Goal: Task Accomplishment & Management: Complete application form

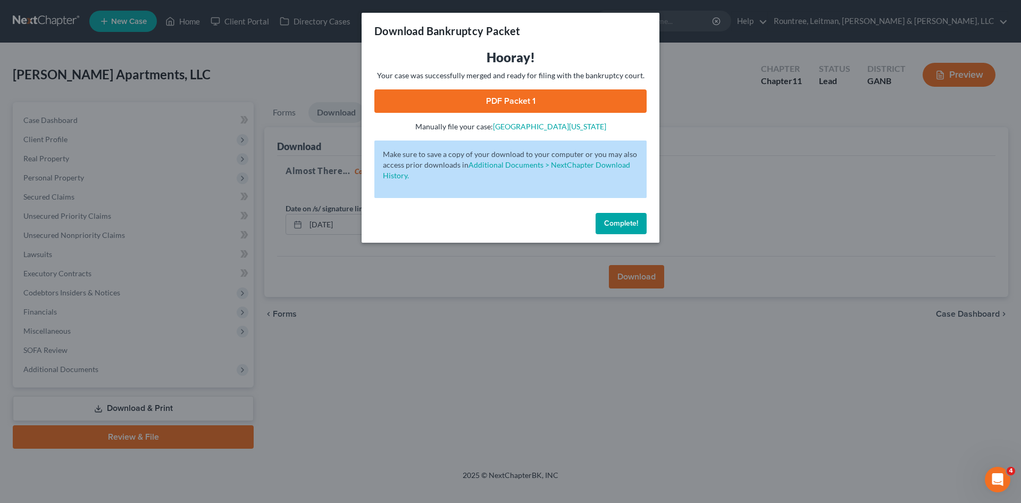
click at [622, 222] on span "Complete!" at bounding box center [621, 223] width 34 height 9
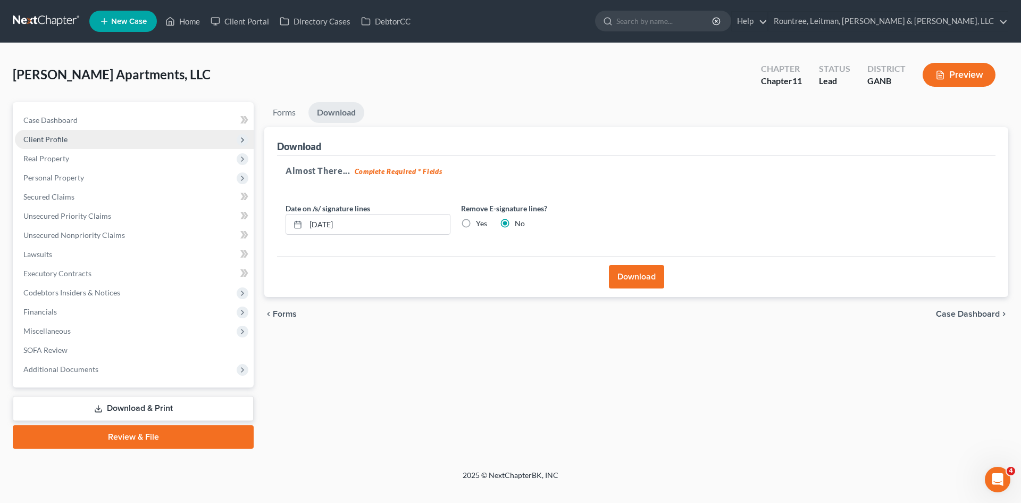
click at [70, 132] on span "Client Profile" at bounding box center [134, 139] width 239 height 19
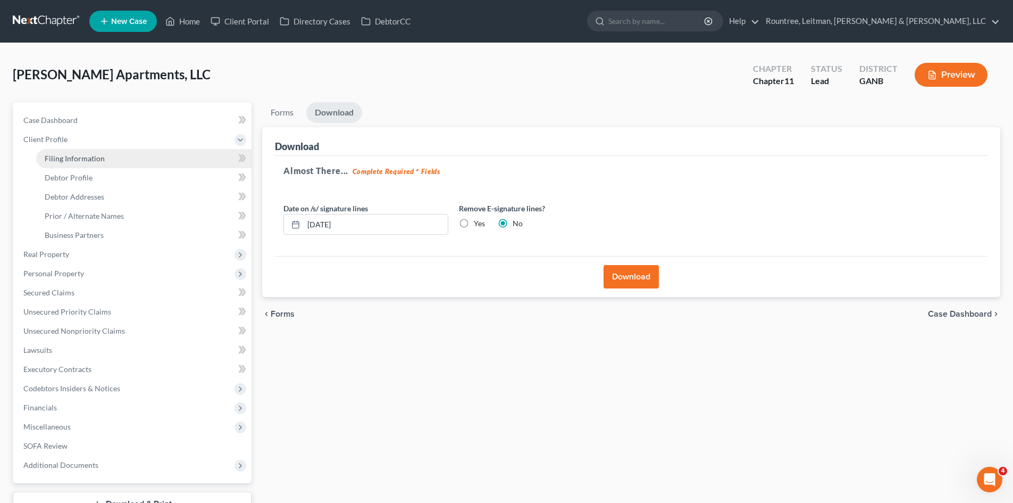
click at [88, 157] on span "Filing Information" at bounding box center [75, 158] width 60 height 9
select select "3"
select select "1"
select select "19"
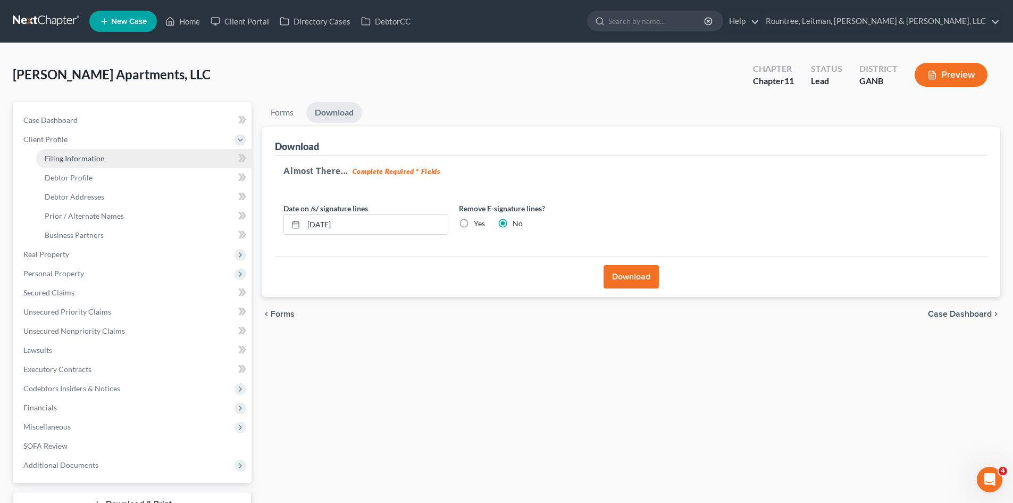
select select "3"
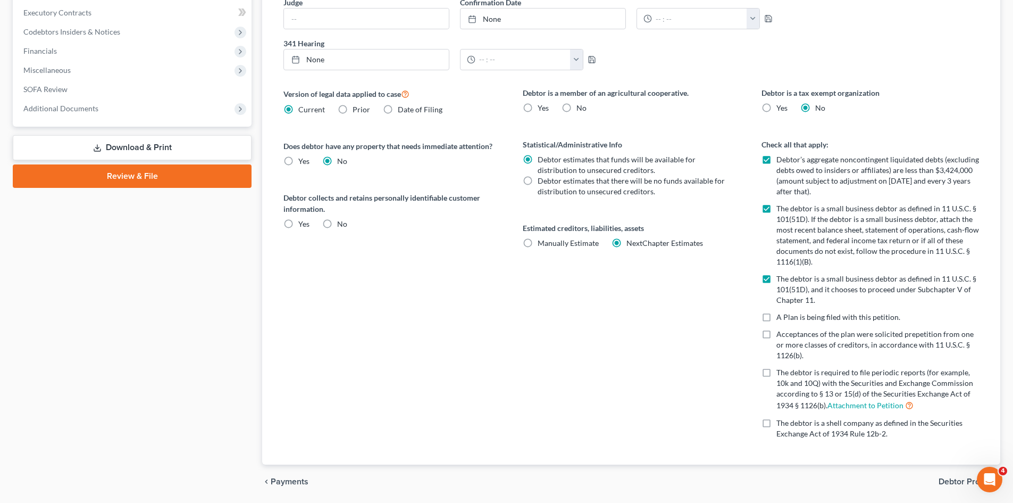
scroll to position [372, 0]
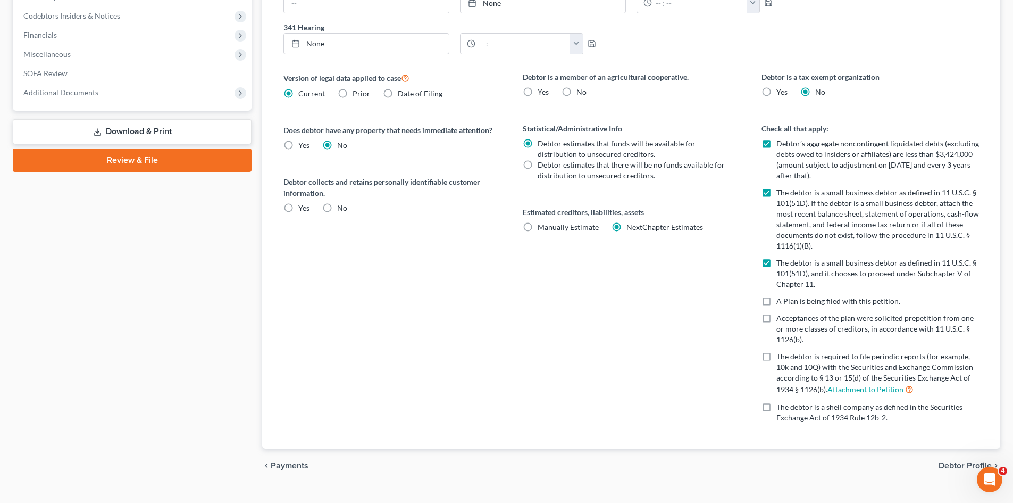
click at [776, 144] on label "Debtor’s aggregate noncontingent liquidated debts (excluding debts owed to insi…" at bounding box center [877, 159] width 203 height 43
click at [781, 144] on input "Debtor’s aggregate noncontingent liquidated debts (excluding debts owed to insi…" at bounding box center [784, 141] width 7 height 7
checkbox input "false"
click at [776, 190] on label "The debtor is a small business debtor as defined in 11 U.S.C. § 101(51D). If th…" at bounding box center [877, 219] width 203 height 64
click at [781, 190] on input "The debtor is a small business debtor as defined in 11 U.S.C. § 101(51D). If th…" at bounding box center [784, 190] width 7 height 7
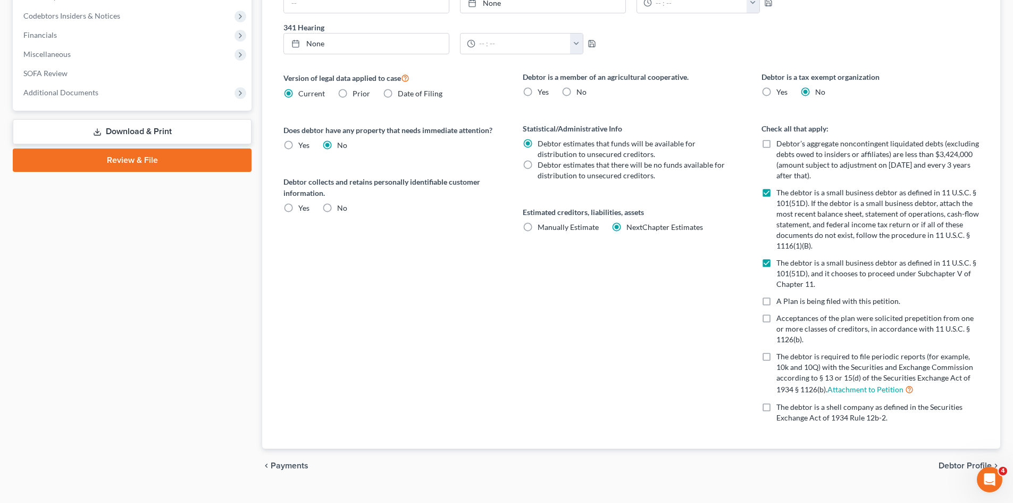
checkbox input "false"
click at [776, 264] on label "The debtor is a small business debtor as defined in 11 U.S.C. § 101(51D), and i…" at bounding box center [877, 273] width 203 height 32
click at [781, 264] on input "The debtor is a small business debtor as defined in 11 U.S.C. § 101(51D), and i…" at bounding box center [784, 260] width 7 height 7
checkbox input "false"
click at [776, 145] on label "Debtor’s aggregate noncontingent liquidated debts (excluding debts owed to insi…" at bounding box center [877, 159] width 203 height 43
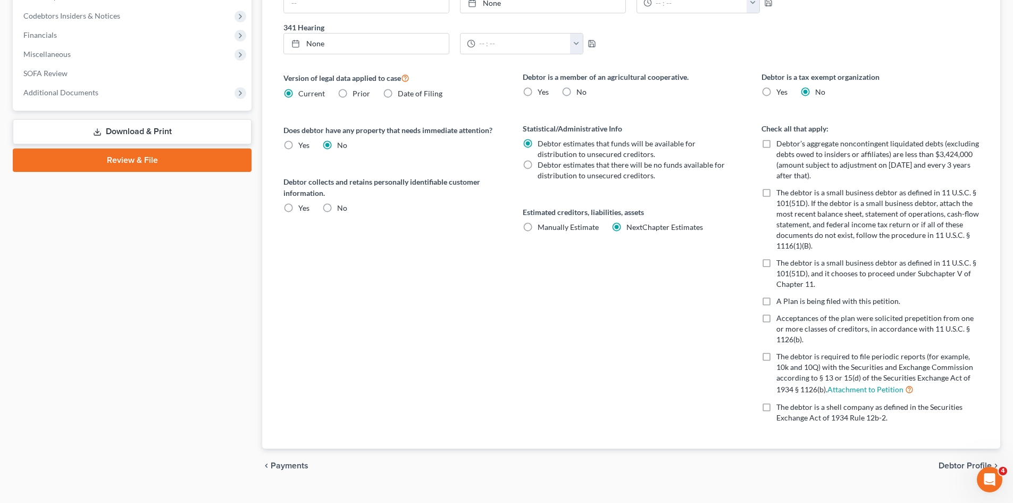
click at [781, 145] on input "Debtor’s aggregate noncontingent liquidated debts (excluding debts owed to insi…" at bounding box center [784, 141] width 7 height 7
click at [776, 143] on label "Debtor’s aggregate noncontingent liquidated debts (excluding debts owed to insi…" at bounding box center [877, 159] width 203 height 43
click at [781, 143] on input "Debtor’s aggregate noncontingent liquidated debts (excluding debts owed to insi…" at bounding box center [784, 141] width 7 height 7
checkbox input "false"
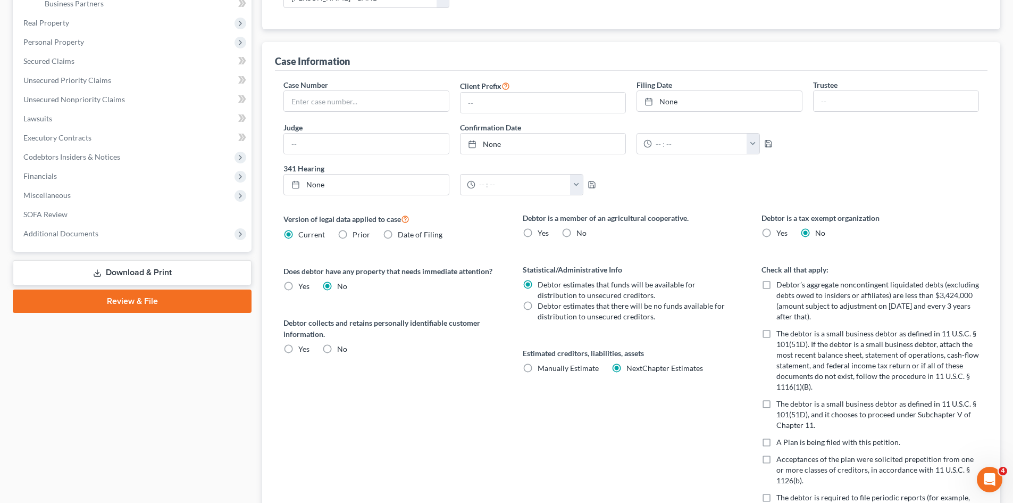
scroll to position [73, 0]
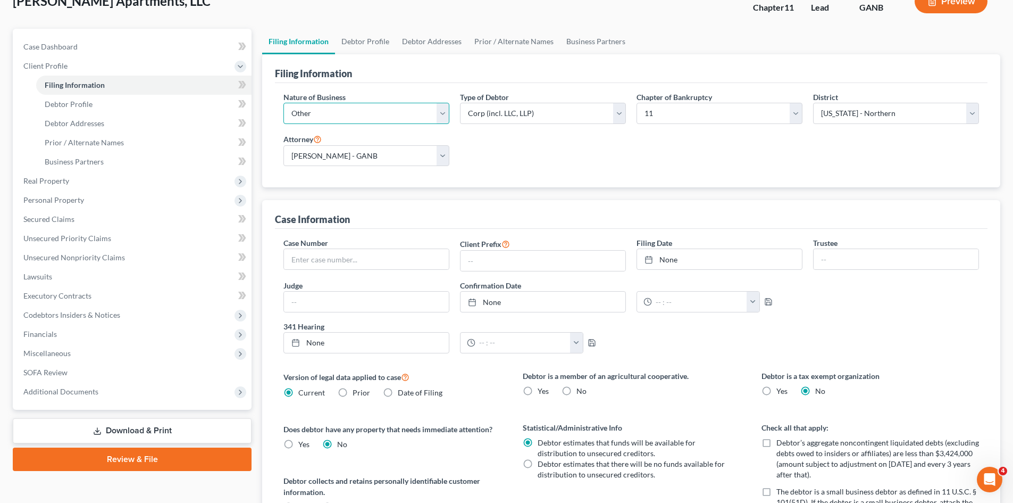
click at [440, 113] on select "Select Clearing Bank Commodity Broker Health Care Business Other Railroad Singl…" at bounding box center [366, 113] width 166 height 21
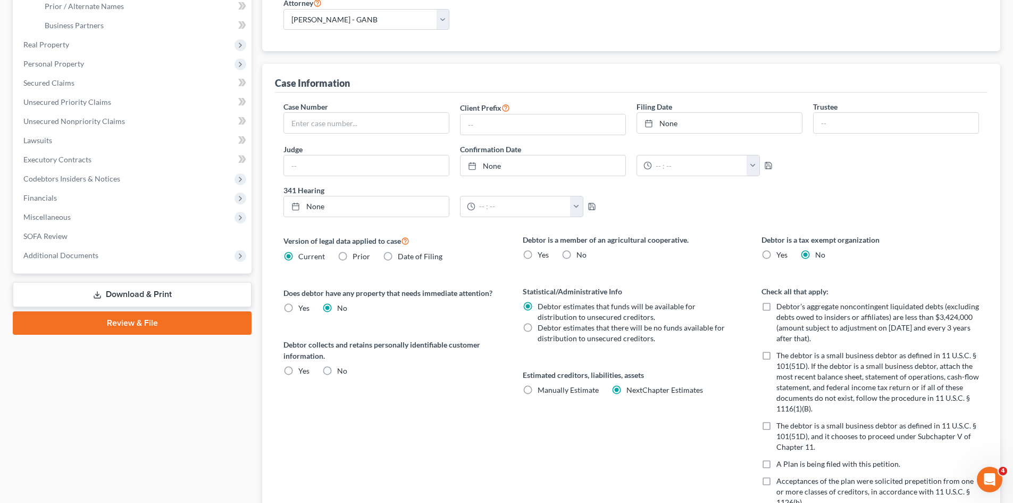
scroll to position [286, 0]
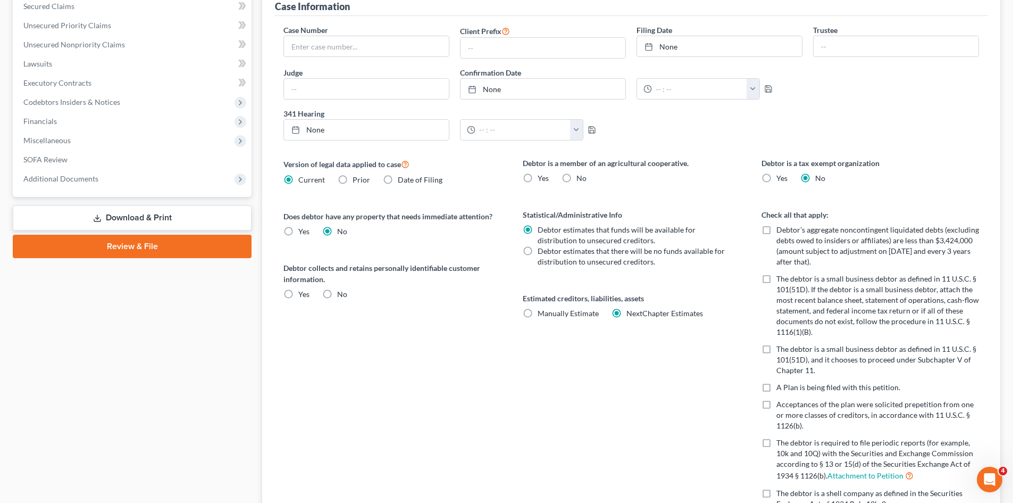
click at [157, 219] on link "Download & Print" at bounding box center [132, 217] width 239 height 25
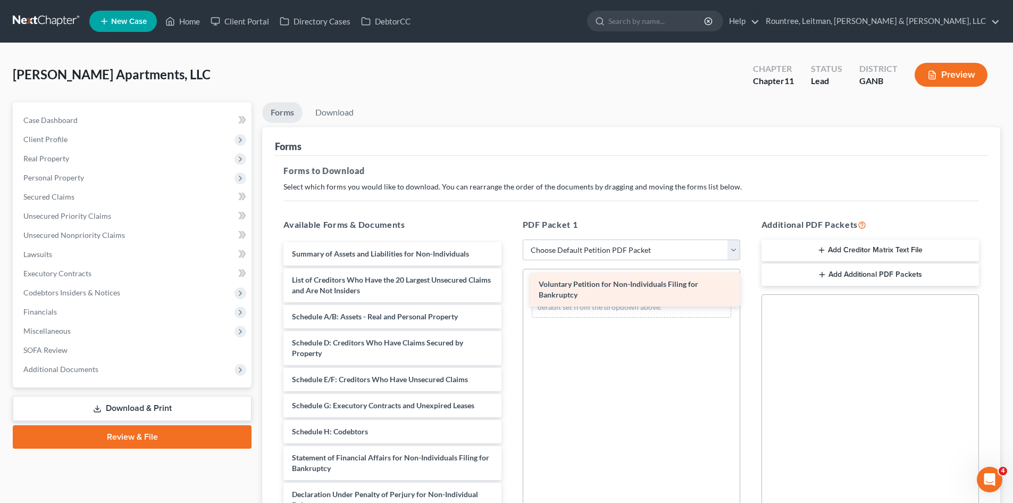
drag, startPoint x: 390, startPoint y: 252, endPoint x: 637, endPoint y: 282, distance: 248.6
click at [509, 282] on div "Voluntary Petition for Non-Individuals Filing for Bankruptcy Voluntary Petition…" at bounding box center [392, 431] width 235 height 379
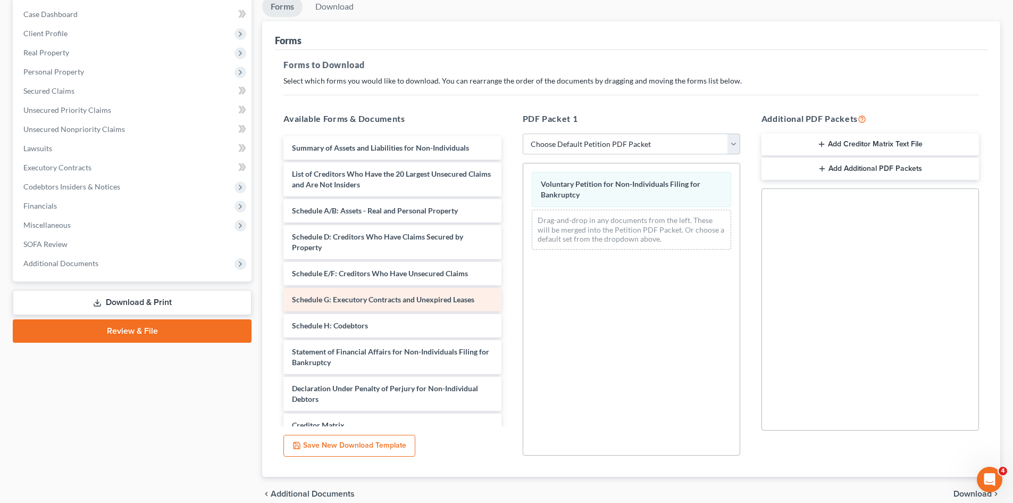
scroll to position [106, 0]
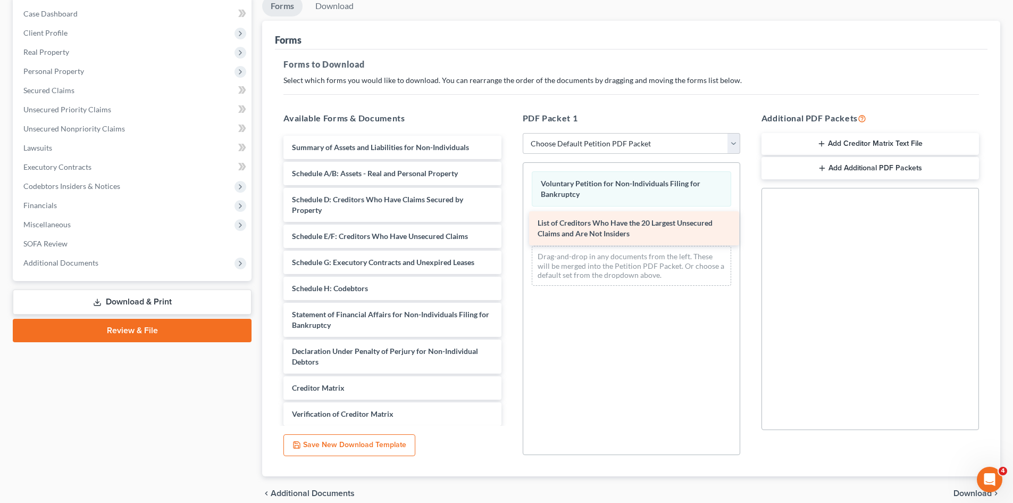
drag, startPoint x: 353, startPoint y: 168, endPoint x: 598, endPoint y: 218, distance: 250.6
click at [509, 218] on div "List of Creditors Who Have the 20 Largest Unsecured Claims and Are Not Insiders…" at bounding box center [392, 307] width 235 height 342
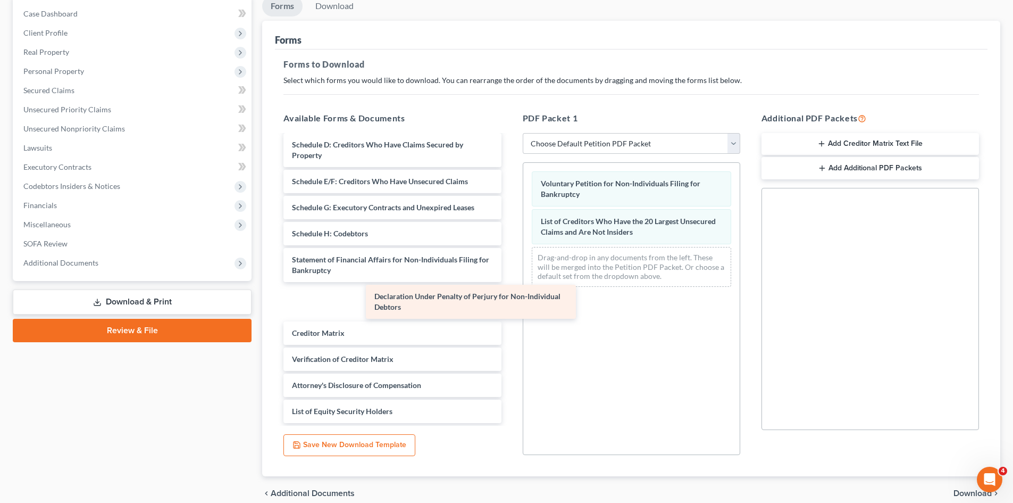
scroll to position [18, 0]
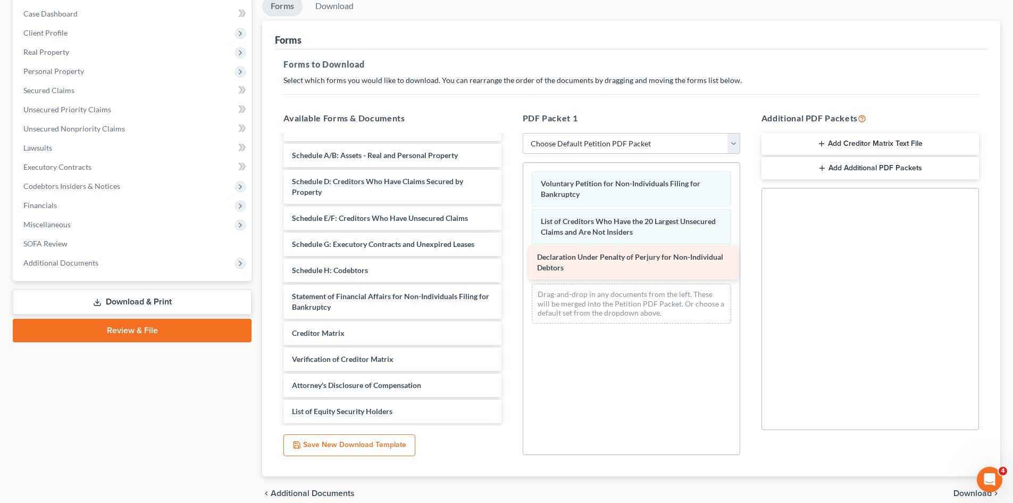
drag, startPoint x: 364, startPoint y: 296, endPoint x: 609, endPoint y: 257, distance: 248.3
click at [509, 257] on div "Declaration Under Penalty of Perjury for Non-Individual Debtors Summary of Asse…" at bounding box center [392, 270] width 235 height 305
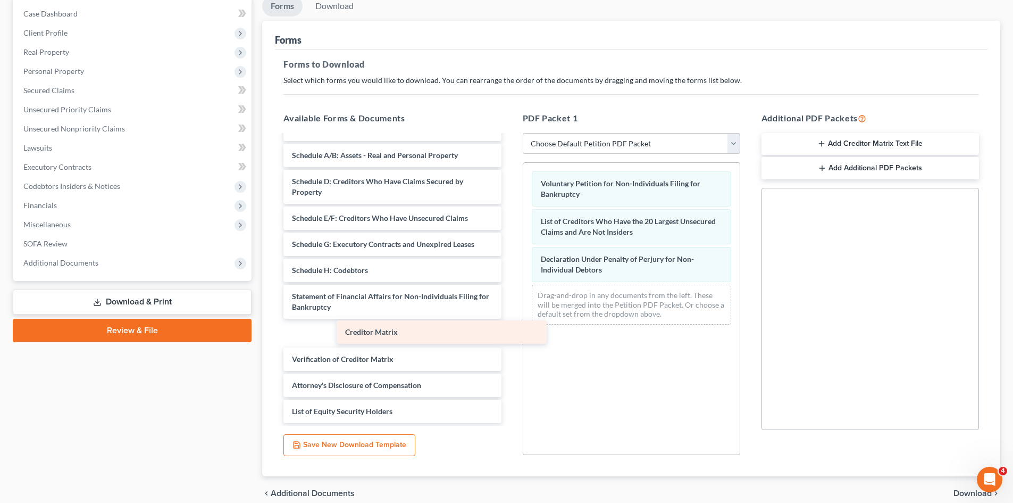
scroll to position [0, 0]
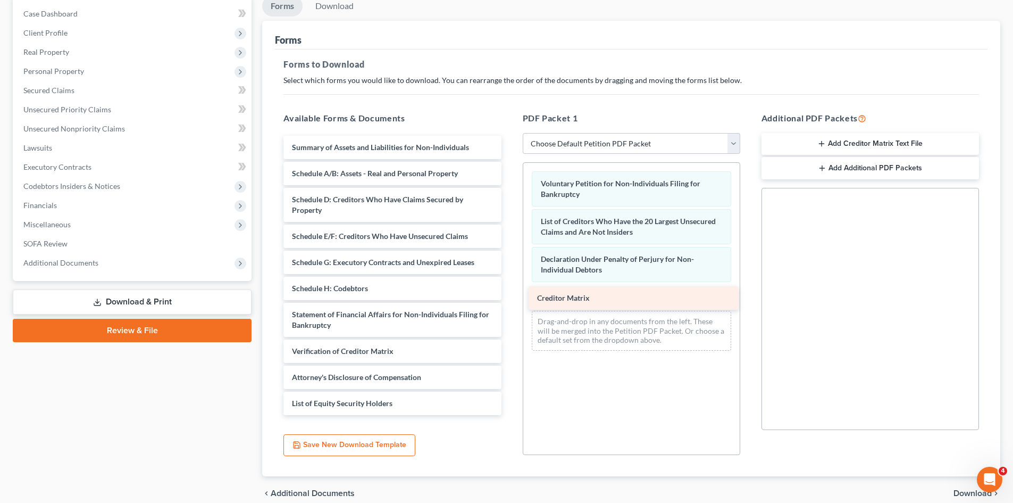
drag, startPoint x: 323, startPoint y: 334, endPoint x: 567, endPoint y: 298, distance: 247.4
click at [509, 298] on div "Creditor Matrix Summary of Assets and Liabilities for Non-Individuals Schedule …" at bounding box center [392, 275] width 235 height 279
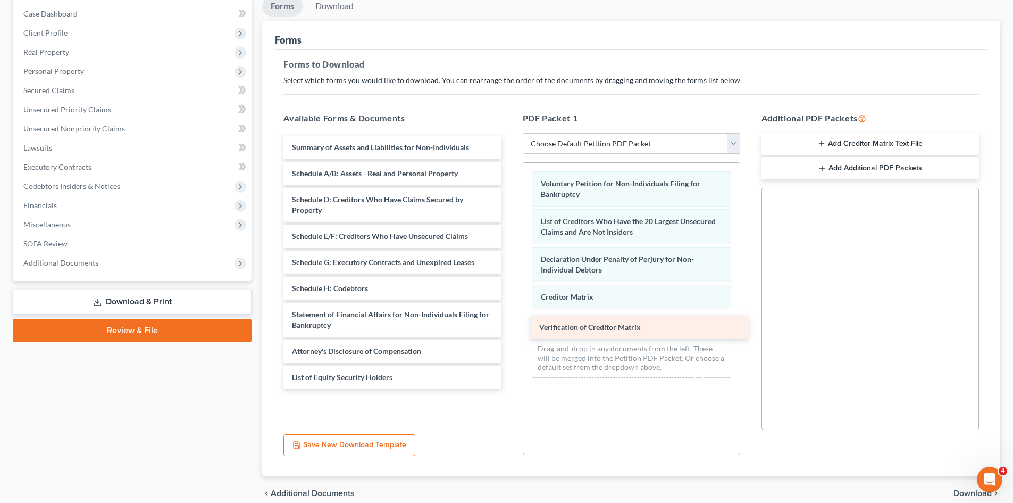
drag, startPoint x: 363, startPoint y: 346, endPoint x: 610, endPoint y: 322, distance: 248.4
click at [509, 322] on div "Verification of Creditor Matrix Summary of Assets and Liabilities for Non-Indiv…" at bounding box center [392, 262] width 235 height 253
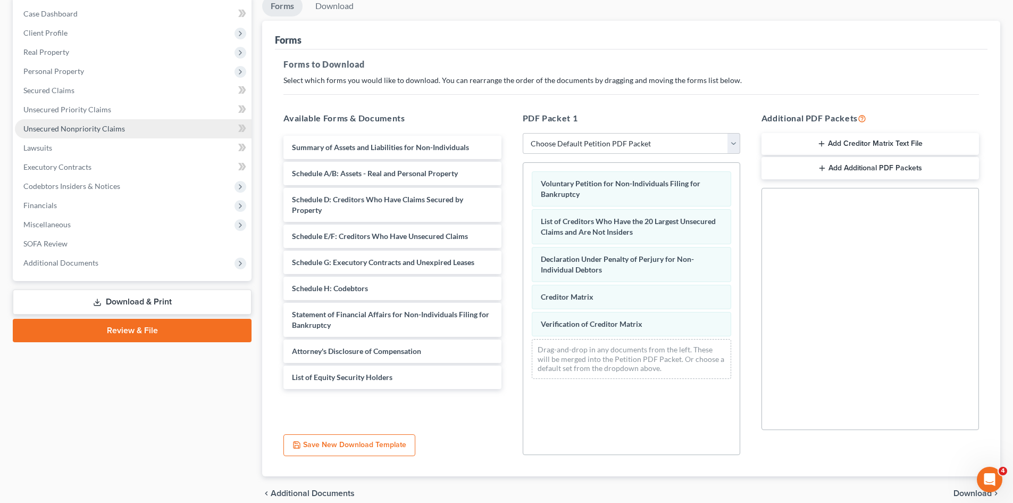
click at [97, 130] on span "Unsecured Nonpriority Claims" at bounding box center [74, 128] width 102 height 9
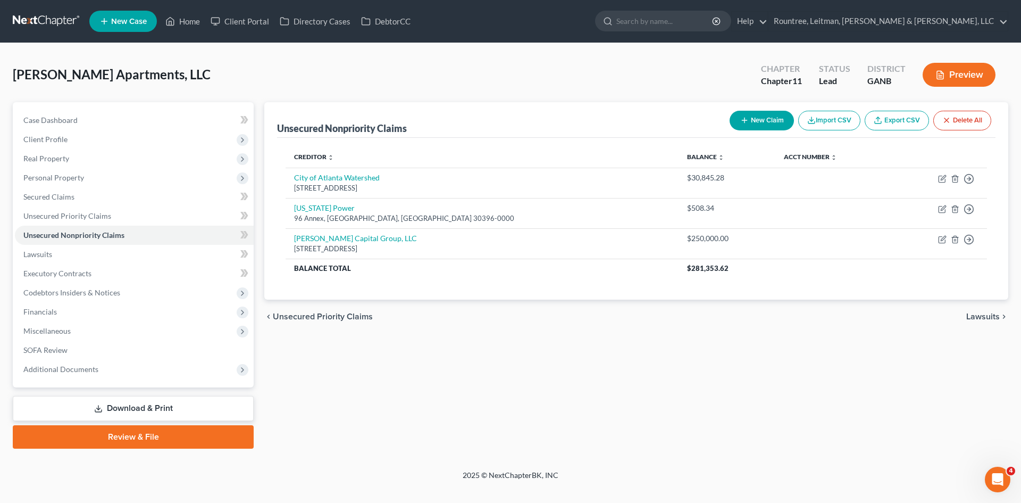
click at [127, 407] on link "Download & Print" at bounding box center [133, 408] width 241 height 25
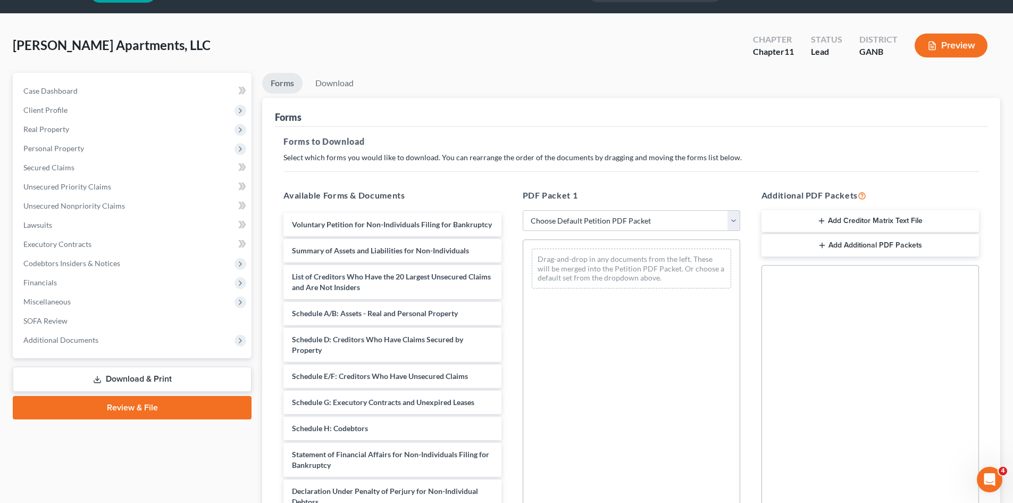
scroll to position [106, 0]
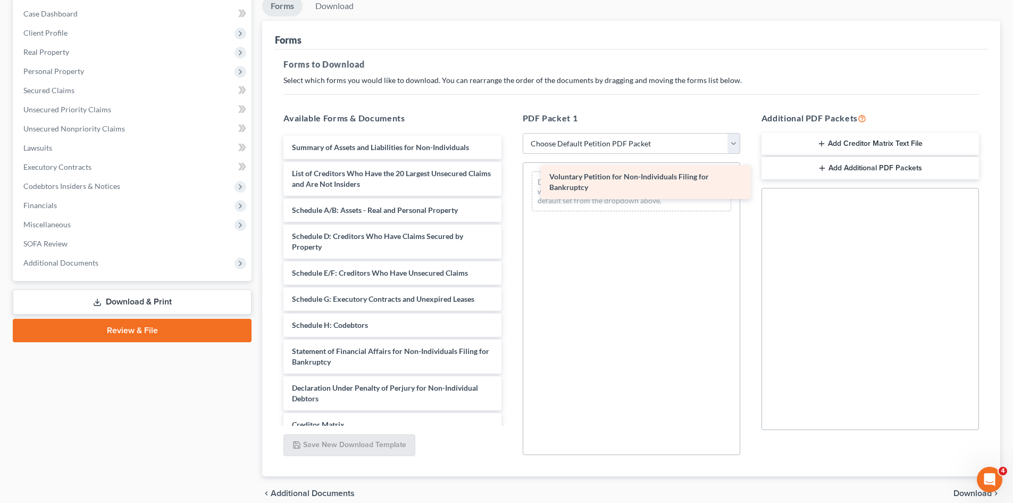
drag, startPoint x: 382, startPoint y: 150, endPoint x: 626, endPoint y: 188, distance: 246.5
click at [509, 188] on div "Voluntary Petition for Non-Individuals Filing for Bankruptcy Voluntary Petition…" at bounding box center [392, 325] width 235 height 379
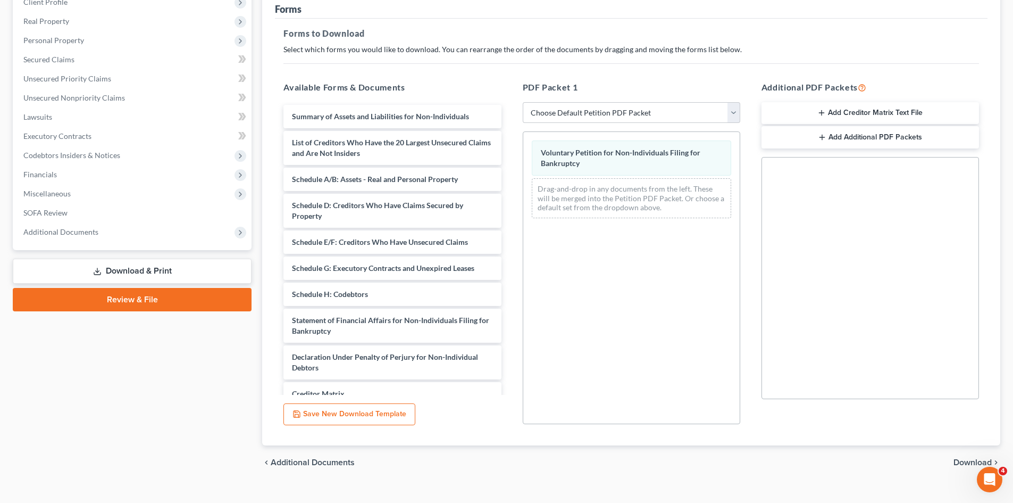
scroll to position [154, 0]
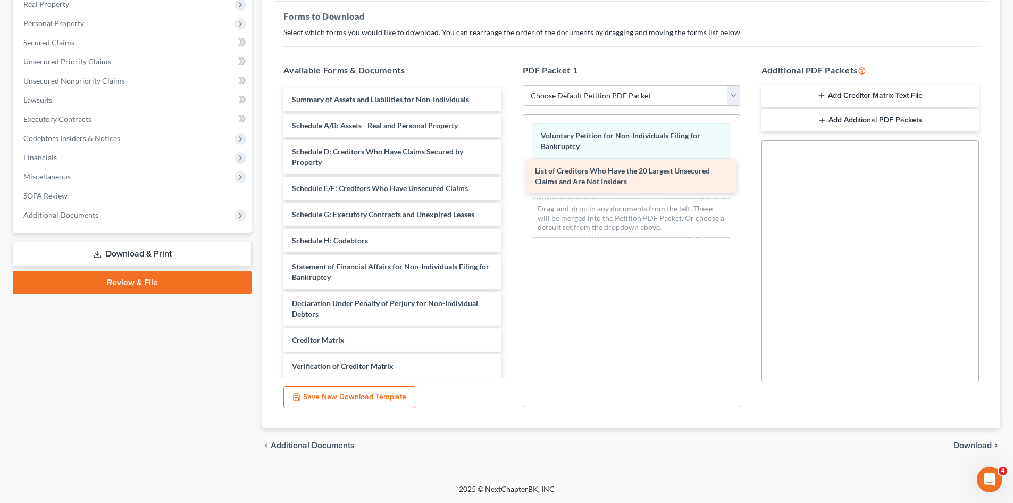
drag, startPoint x: 388, startPoint y: 126, endPoint x: 631, endPoint y: 171, distance: 247.2
click at [509, 171] on div "List of Creditors Who Have the 20 Largest Unsecured Claims and Are Not Insiders…" at bounding box center [392, 259] width 235 height 342
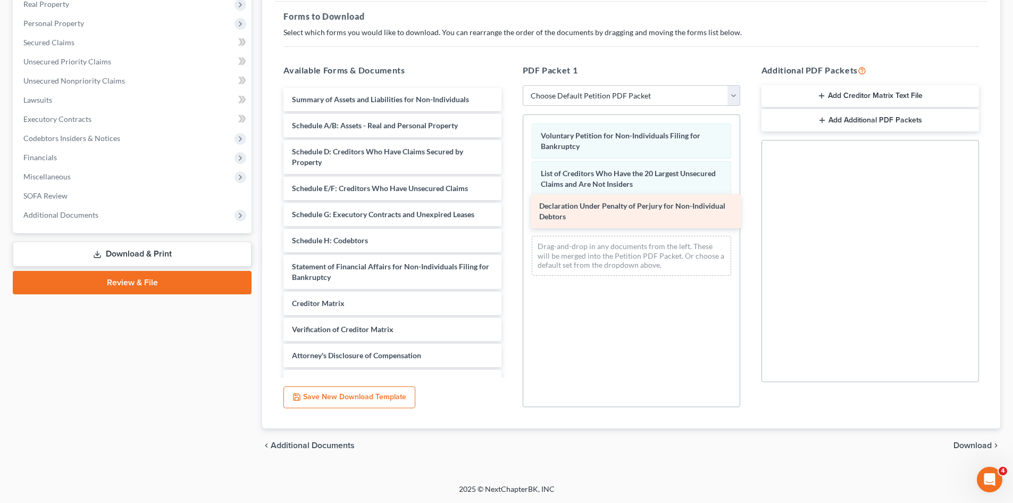
drag, startPoint x: 390, startPoint y: 311, endPoint x: 637, endPoint y: 213, distance: 265.2
click at [509, 213] on div "Declaration Under Penalty of Perjury for Non-Individual Debtors Summary of Asse…" at bounding box center [392, 240] width 235 height 305
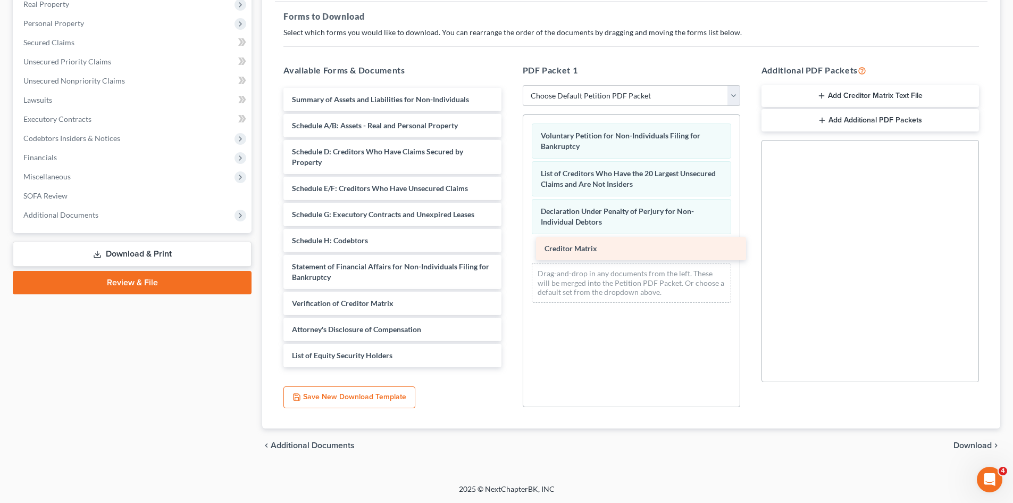
drag, startPoint x: 357, startPoint y: 308, endPoint x: 601, endPoint y: 249, distance: 251.1
click at [509, 249] on div "Creditor Matrix Summary of Assets and Liabilities for Non-Individuals Schedule …" at bounding box center [392, 227] width 235 height 279
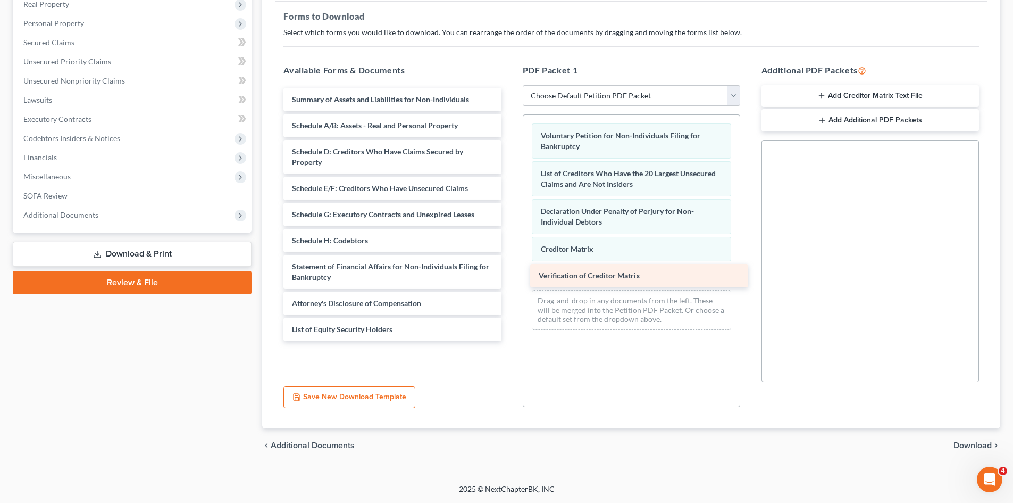
drag, startPoint x: 362, startPoint y: 301, endPoint x: 607, endPoint y: 273, distance: 246.2
click at [509, 273] on div "Verification of Creditor Matrix Summary of Assets and Liabilities for Non-Indiv…" at bounding box center [392, 214] width 235 height 253
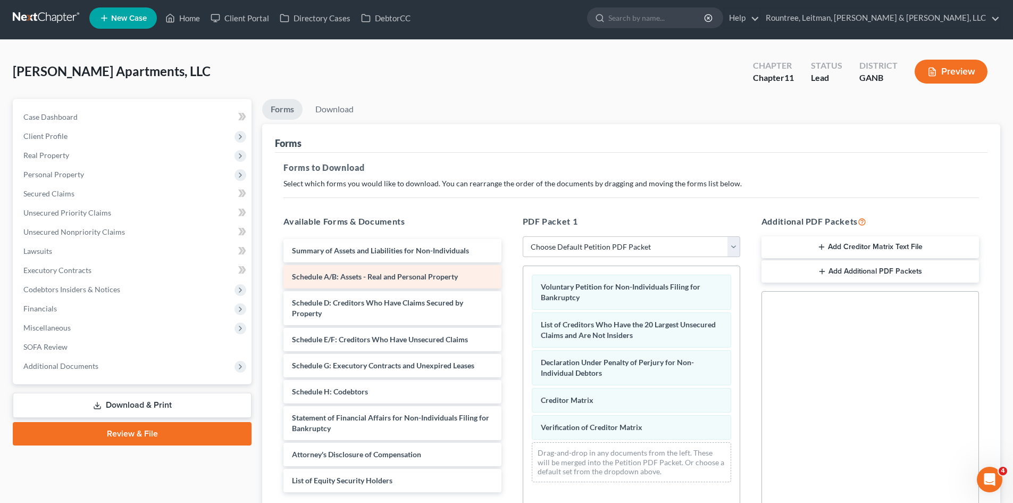
scroll to position [0, 0]
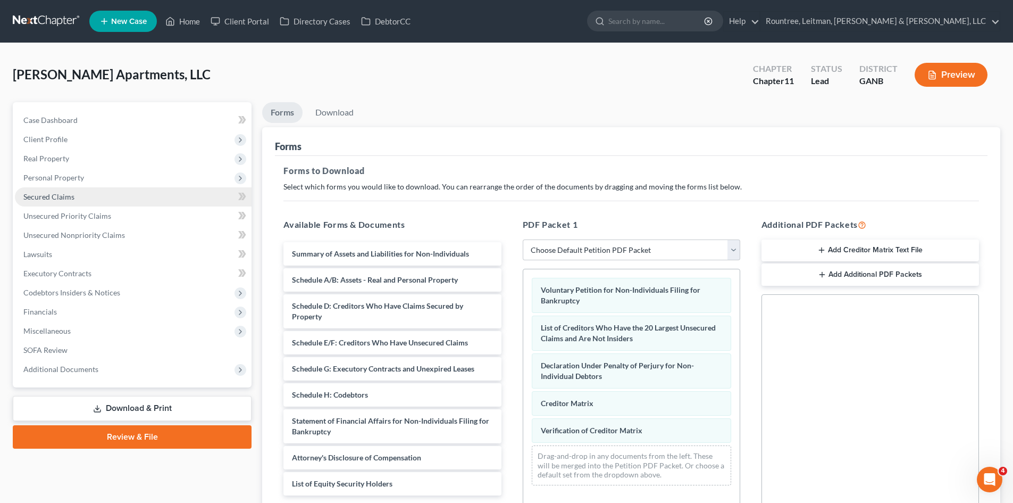
click at [52, 197] on span "Secured Claims" at bounding box center [48, 196] width 51 height 9
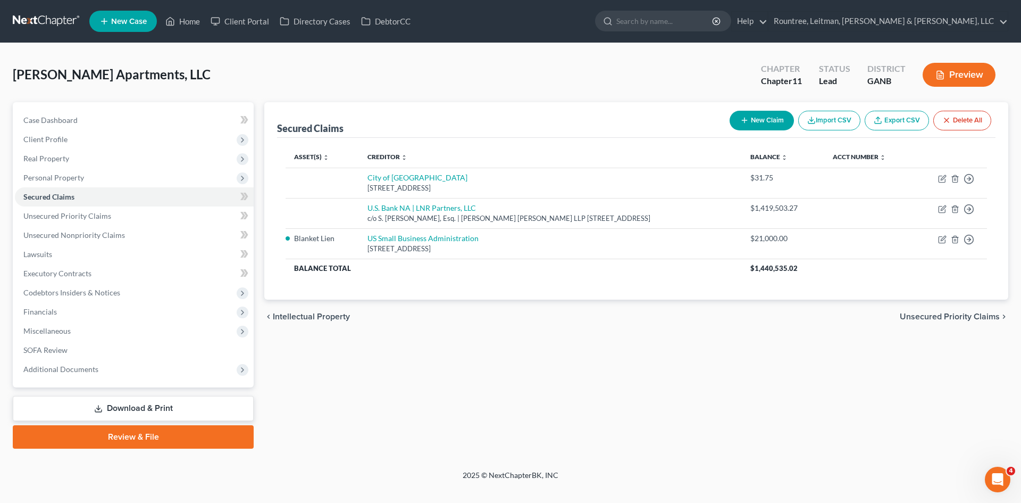
click at [130, 406] on link "Download & Print" at bounding box center [133, 408] width 241 height 25
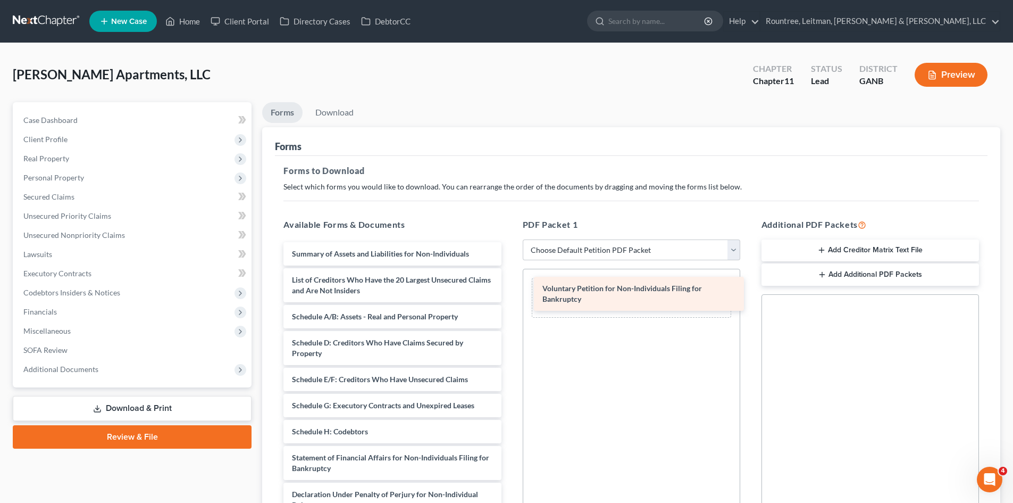
drag, startPoint x: 389, startPoint y: 263, endPoint x: 637, endPoint y: 295, distance: 249.3
click at [509, 295] on div "Voluntary Petition for Non-Individuals Filing for Bankruptcy Voluntary Petition…" at bounding box center [392, 431] width 235 height 379
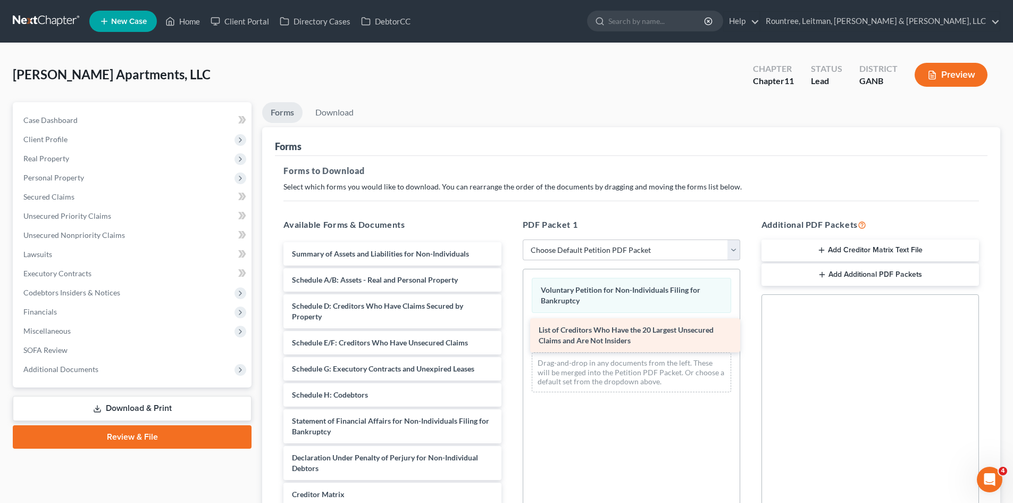
drag, startPoint x: 334, startPoint y: 281, endPoint x: 581, endPoint y: 331, distance: 251.8
click at [509, 331] on div "List of Creditors Who Have the 20 Largest Unsecured Claims and Are Not Insiders…" at bounding box center [392, 413] width 235 height 342
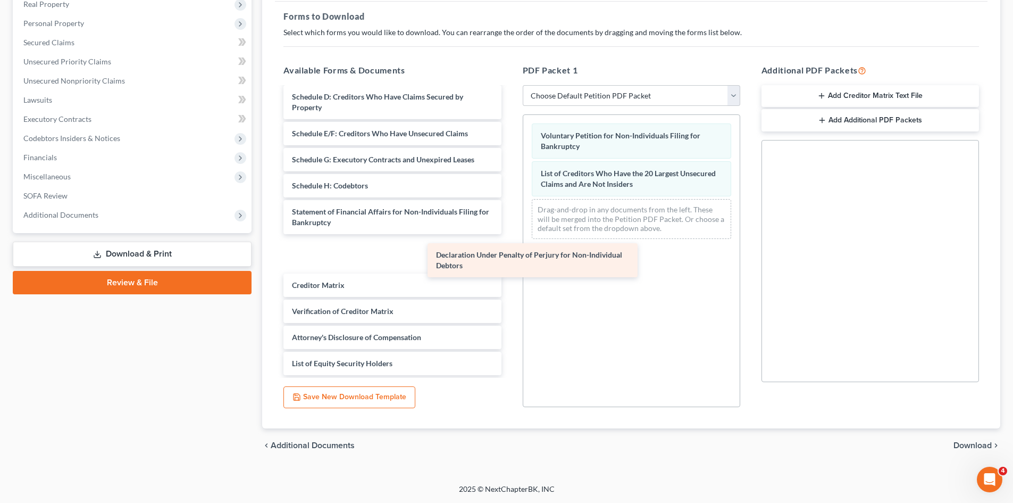
scroll to position [18, 0]
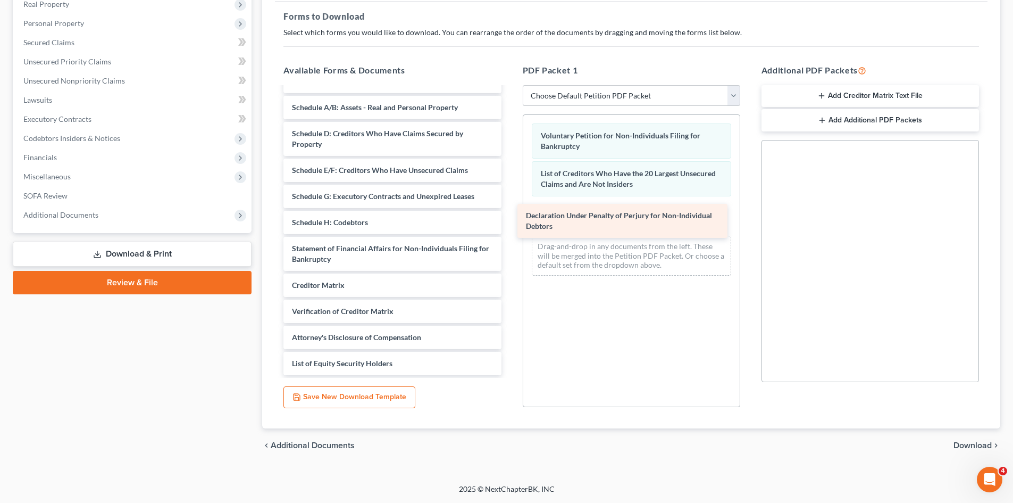
drag, startPoint x: 334, startPoint y: 252, endPoint x: 585, endPoint y: 211, distance: 254.3
click at [509, 211] on div "Declaration Under Penalty of Perjury for Non-Individual Debtors Summary of Asse…" at bounding box center [392, 222] width 235 height 305
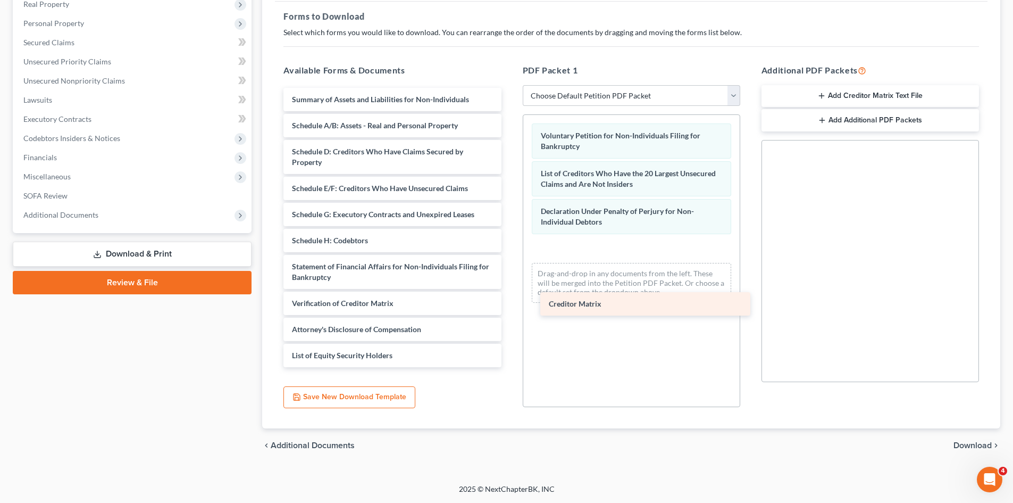
scroll to position [0, 0]
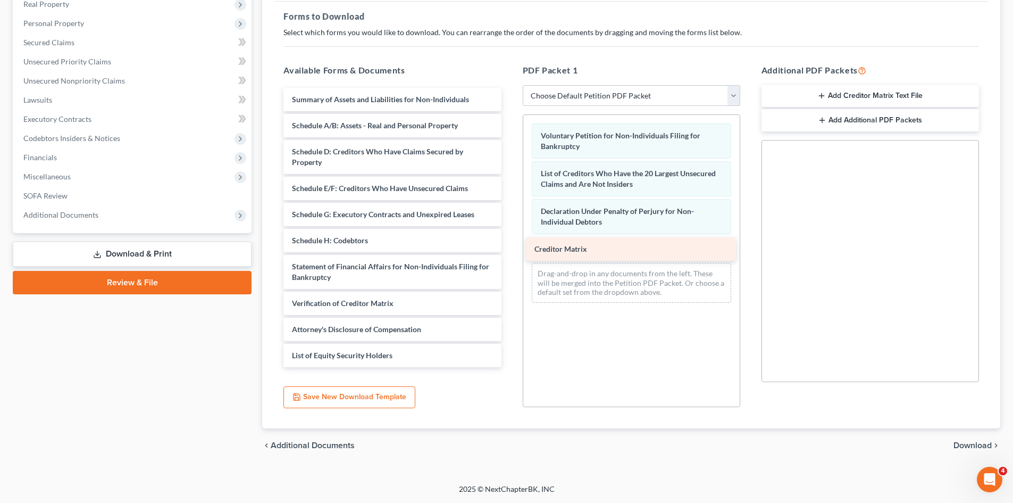
drag, startPoint x: 364, startPoint y: 283, endPoint x: 607, endPoint y: 247, distance: 245.2
click at [509, 247] on div "Creditor Matrix Summary of Assets and Liabilities for Non-Individuals Schedule …" at bounding box center [392, 227] width 235 height 279
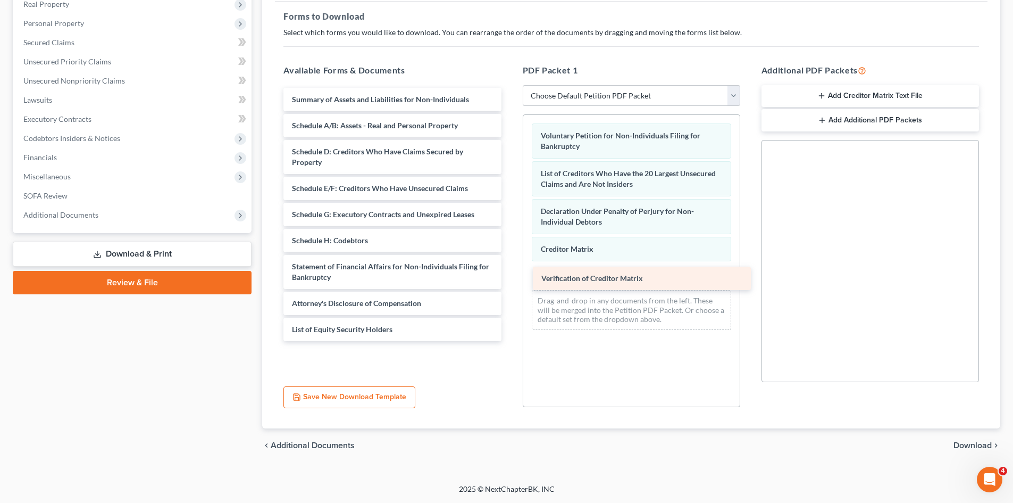
drag, startPoint x: 345, startPoint y: 300, endPoint x: 594, endPoint y: 275, distance: 250.7
click at [509, 275] on div "Verification of Creditor Matrix Summary of Assets and Liabilities for Non-Indiv…" at bounding box center [392, 214] width 235 height 253
click at [966, 442] on span "Download" at bounding box center [973, 445] width 38 height 9
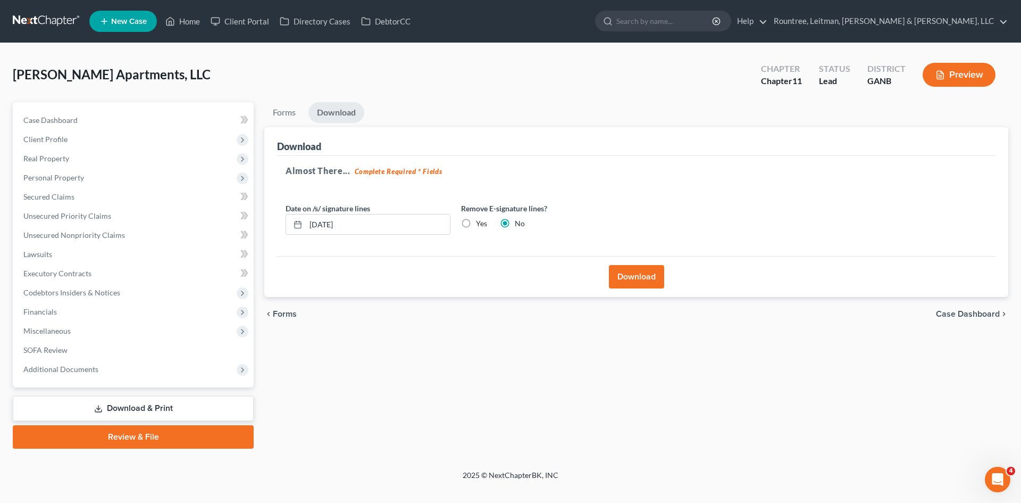
click at [631, 277] on button "Download" at bounding box center [636, 276] width 55 height 23
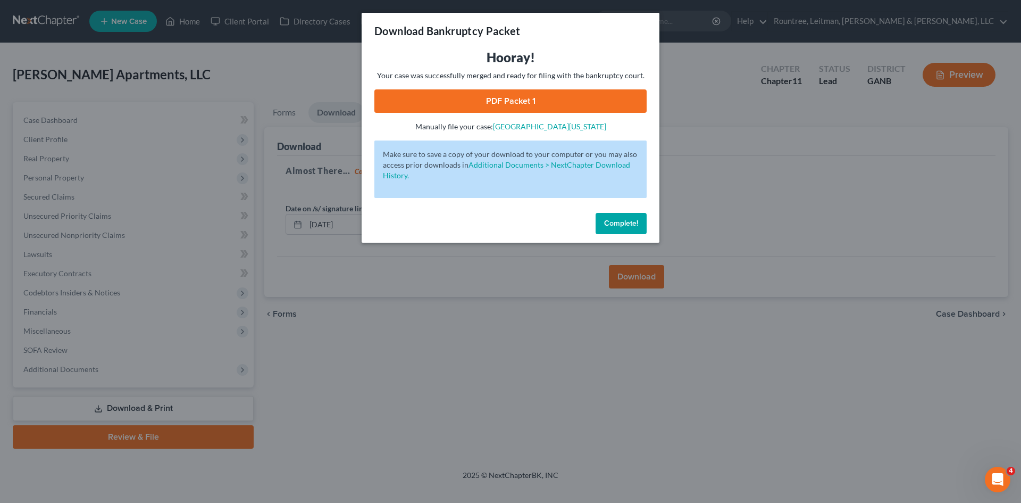
click at [467, 97] on link "PDF Packet 1" at bounding box center [510, 100] width 272 height 23
click at [608, 219] on span "Complete!" at bounding box center [621, 223] width 34 height 9
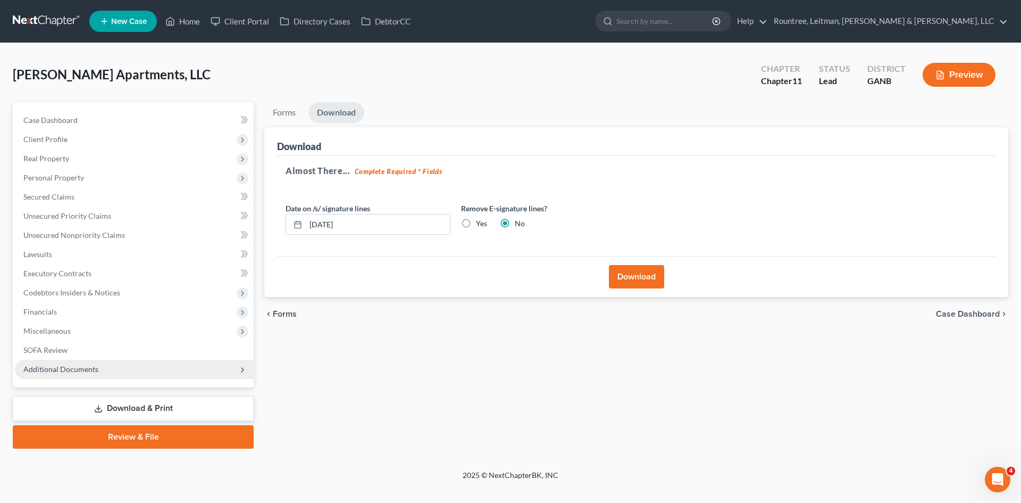
click at [93, 370] on span "Additional Documents" at bounding box center [60, 368] width 75 height 9
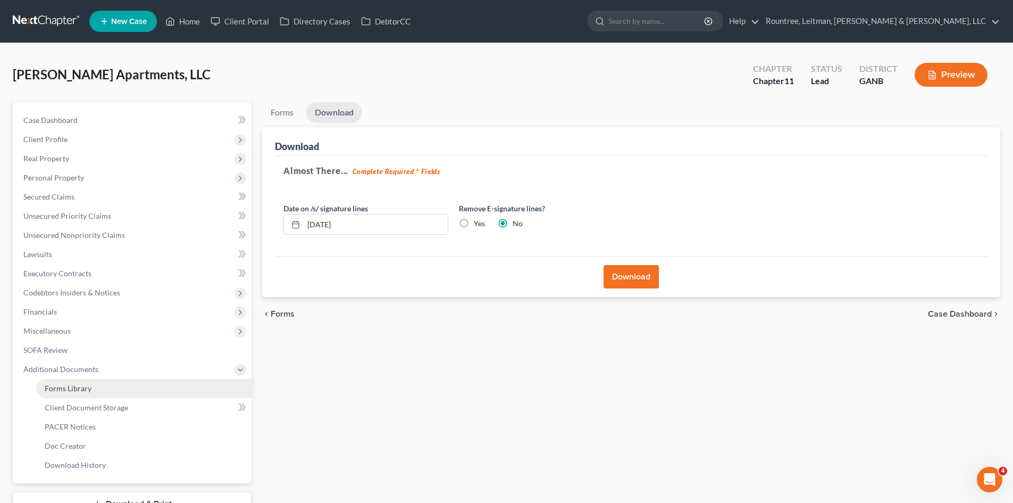
click at [100, 384] on link "Forms Library" at bounding box center [143, 388] width 215 height 19
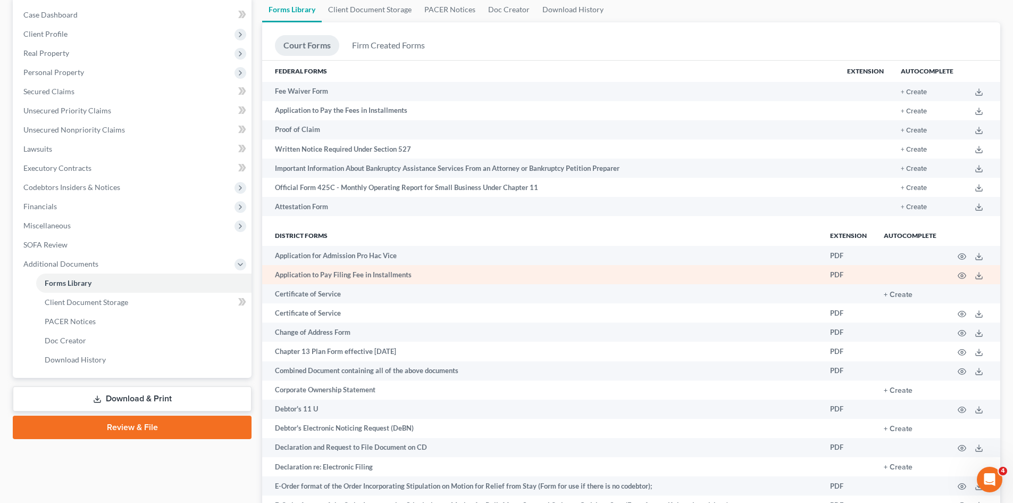
scroll to position [106, 0]
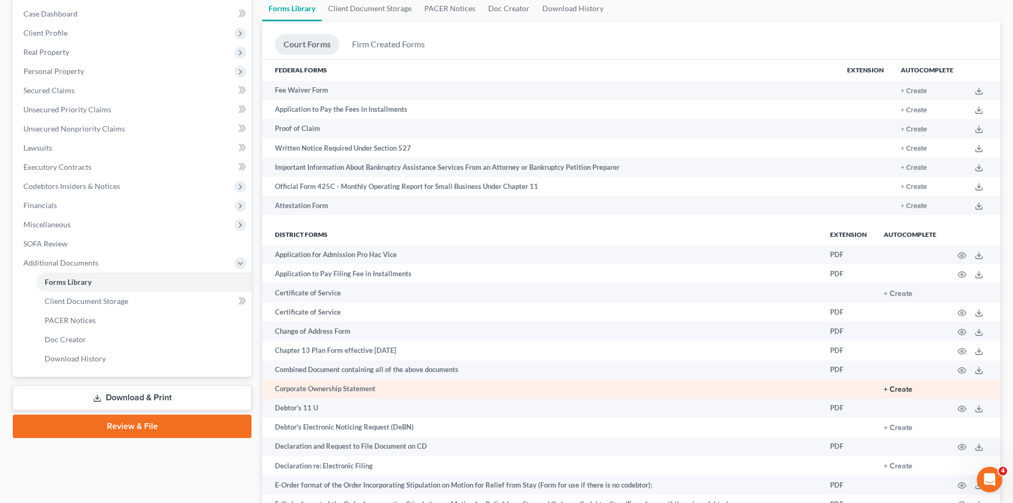
click at [902, 387] on button "+ Create" at bounding box center [898, 389] width 29 height 7
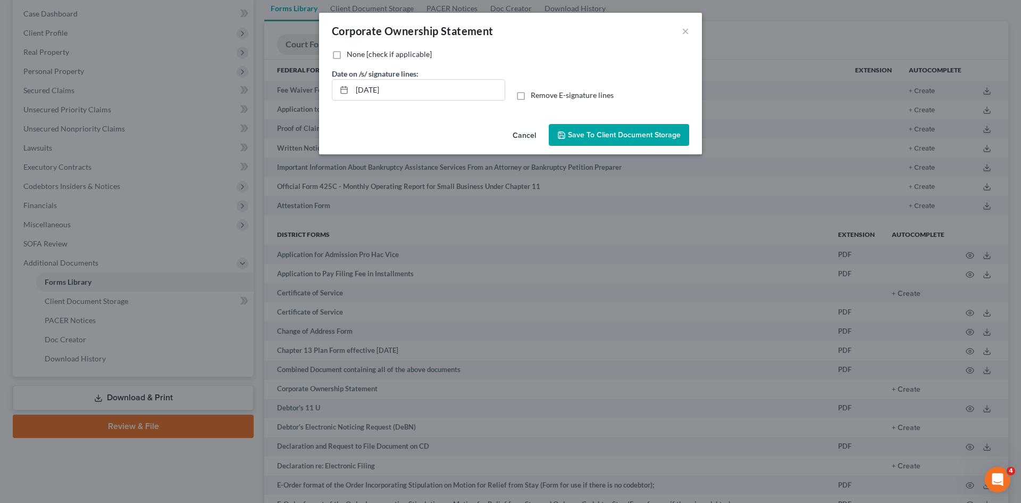
click at [347, 55] on label "None [check if applicable]" at bounding box center [389, 54] width 85 height 11
click at [351, 55] on input "None [check if applicable]" at bounding box center [354, 52] width 7 height 7
checkbox input "true"
click at [607, 133] on span "Save to Client Document Storage" at bounding box center [624, 134] width 113 height 9
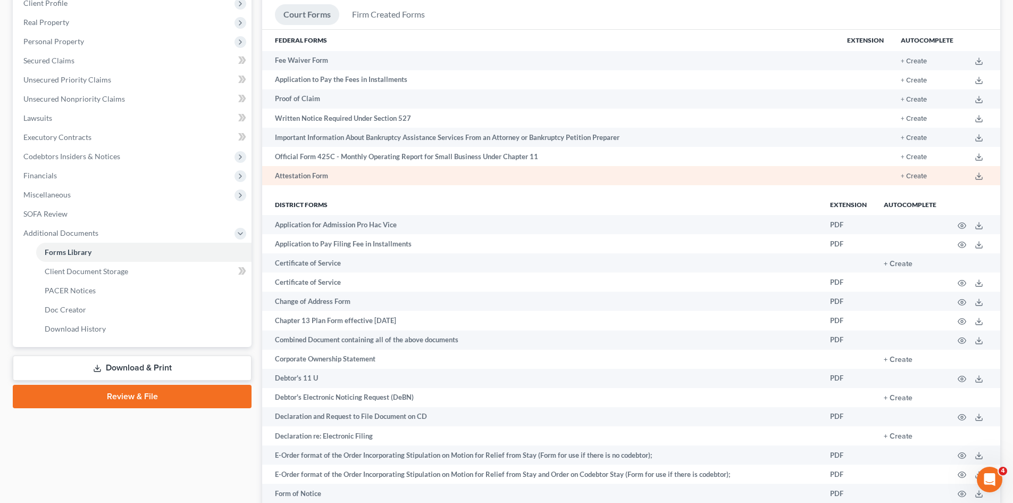
scroll to position [160, 0]
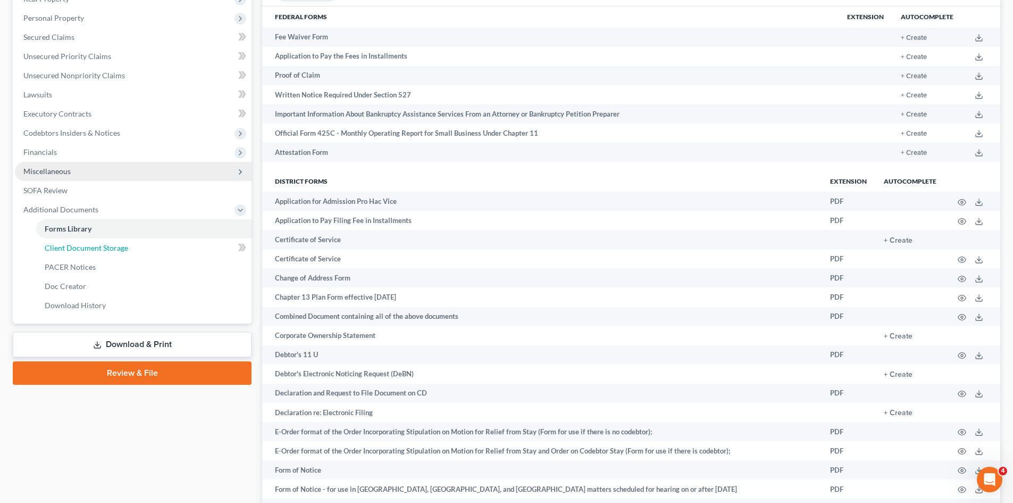
drag, startPoint x: 124, startPoint y: 244, endPoint x: 138, endPoint y: 241, distance: 14.1
click at [124, 244] on span "Client Document Storage" at bounding box center [86, 247] width 83 height 9
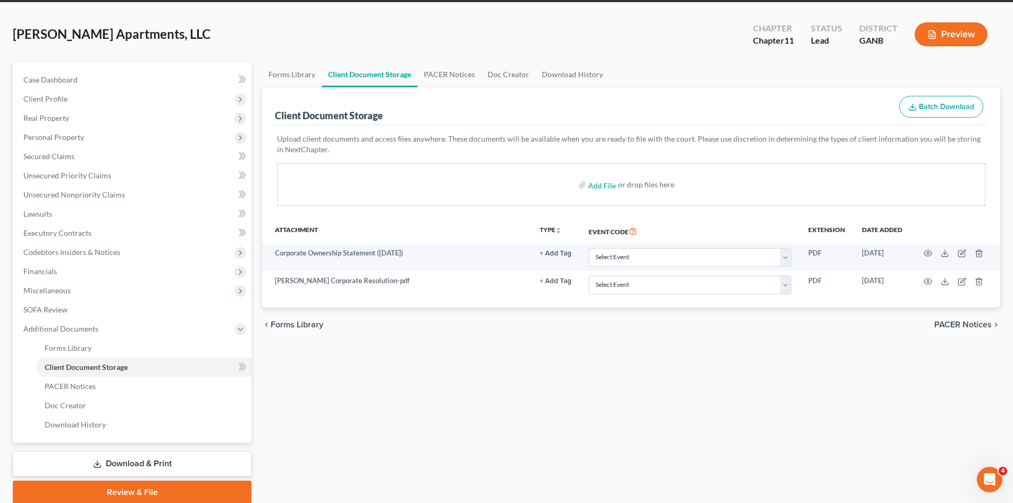
scroll to position [82, 0]
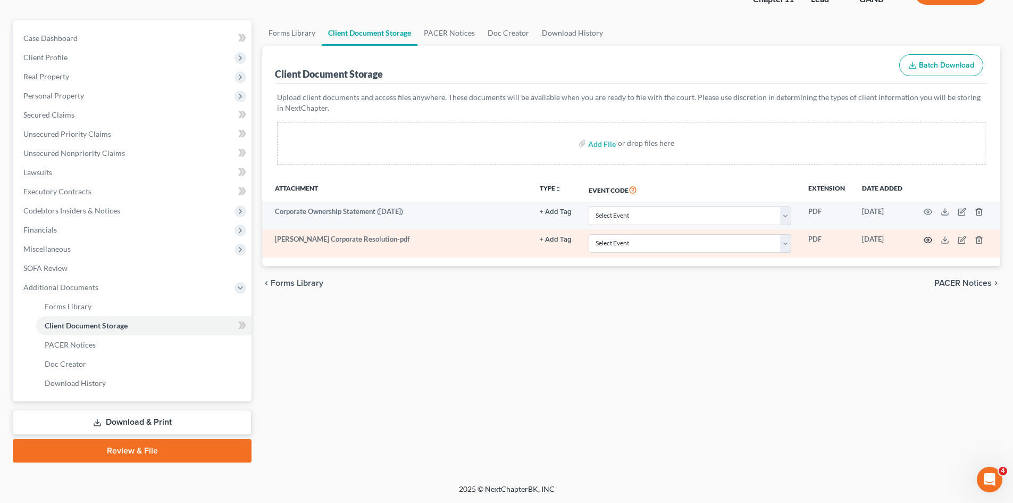
click at [926, 236] on icon "button" at bounding box center [928, 240] width 9 height 9
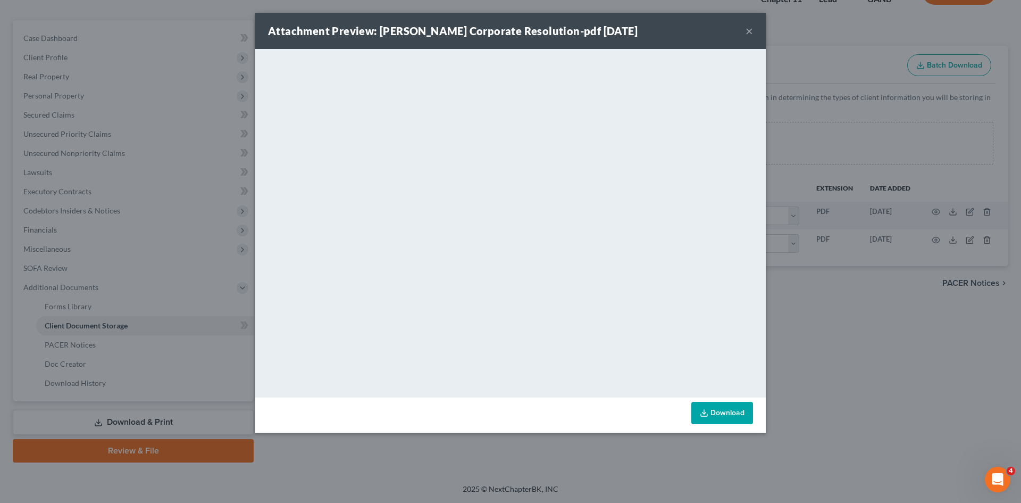
click at [748, 30] on button "×" at bounding box center [749, 30] width 7 height 13
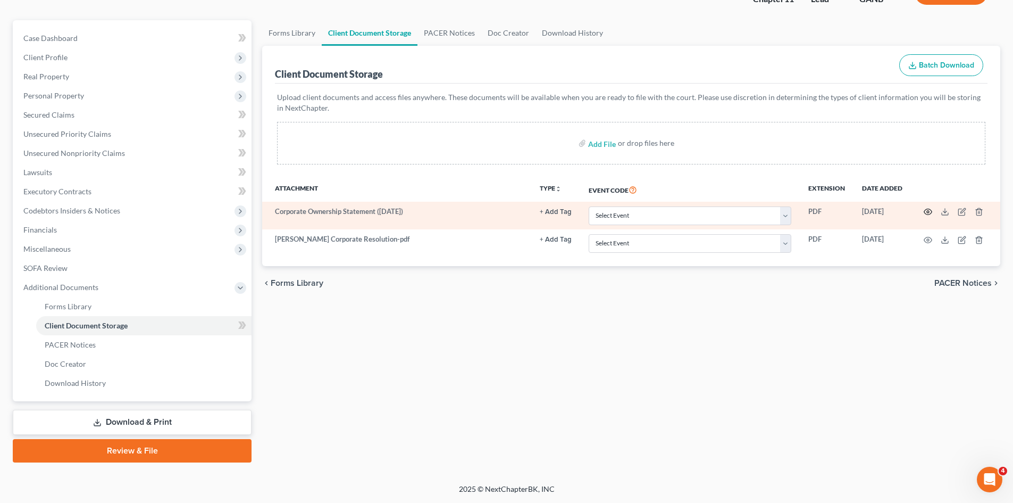
click at [925, 212] on icon "button" at bounding box center [928, 211] width 9 height 9
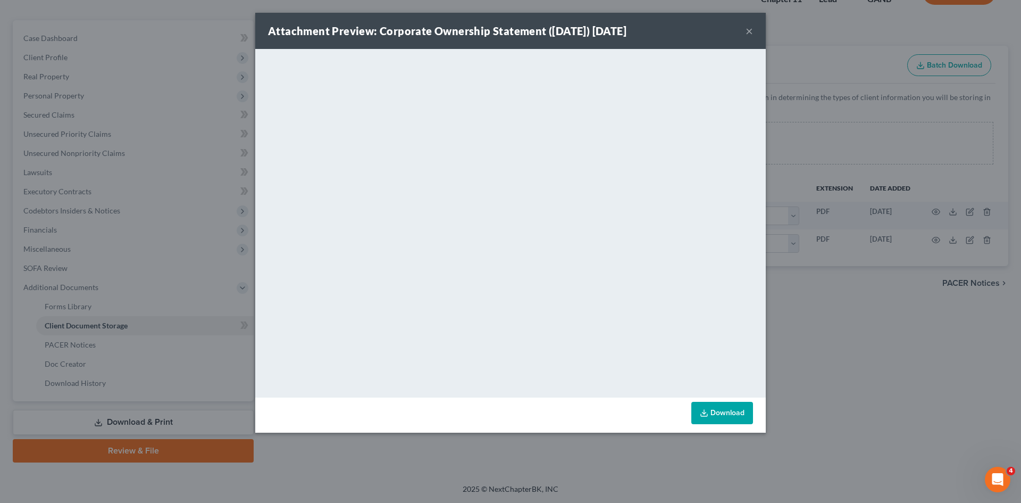
click at [749, 28] on button "×" at bounding box center [749, 30] width 7 height 13
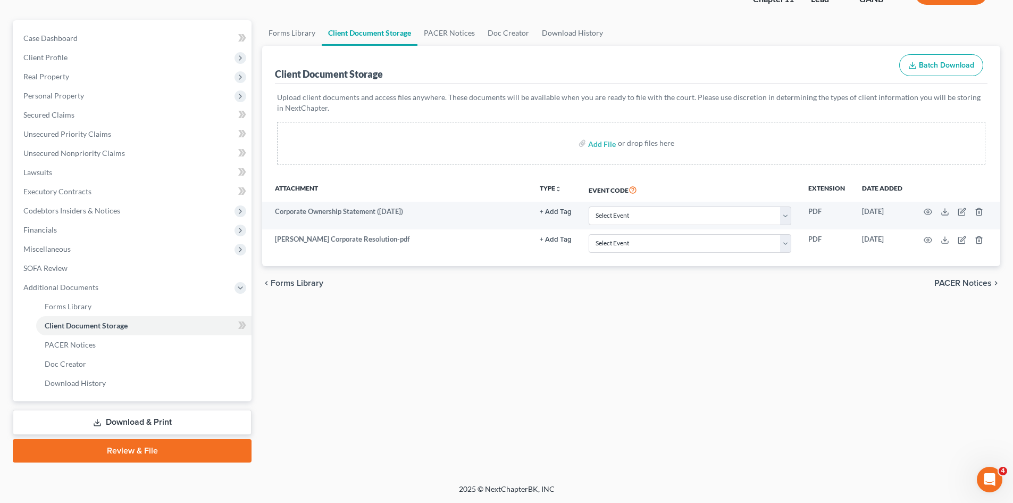
click at [123, 450] on link "Review & File" at bounding box center [132, 450] width 239 height 23
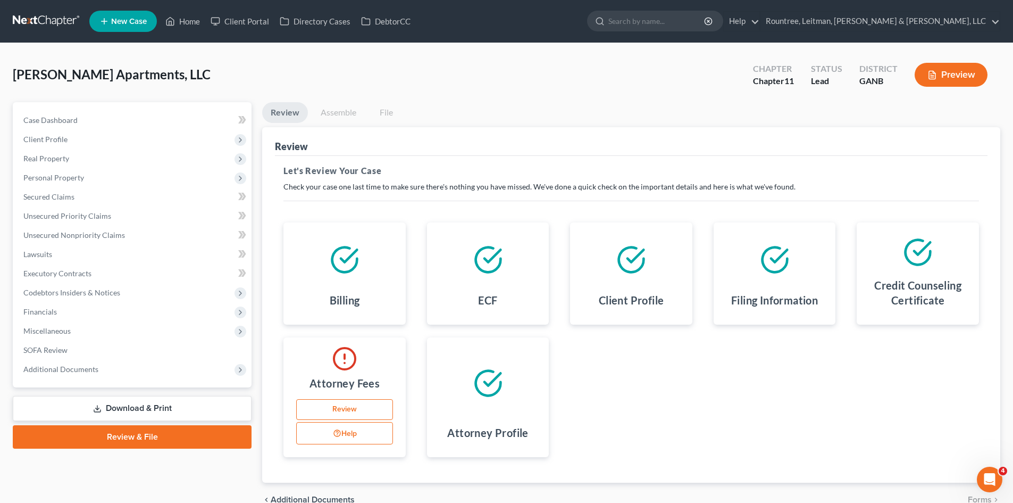
click at [339, 405] on link "Review" at bounding box center [344, 409] width 97 height 21
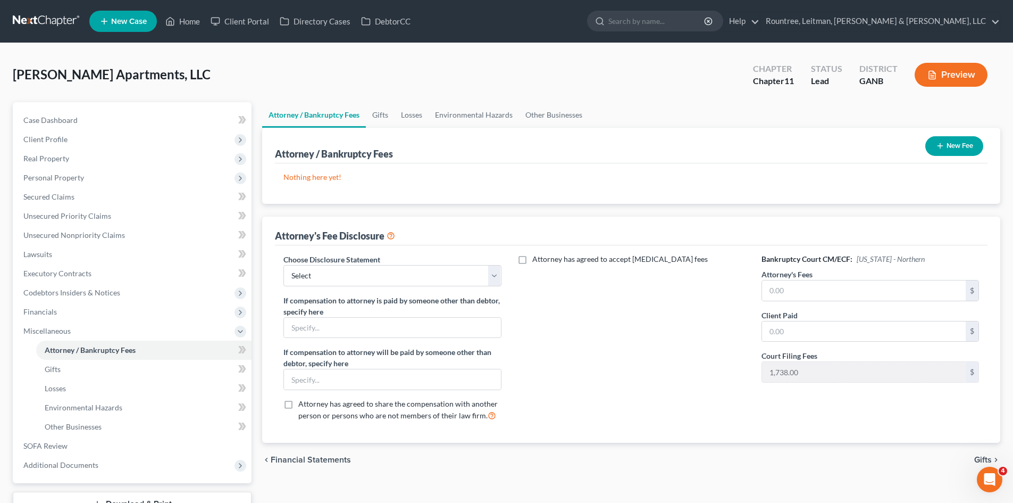
click at [949, 143] on button "New Fee" at bounding box center [954, 146] width 58 height 20
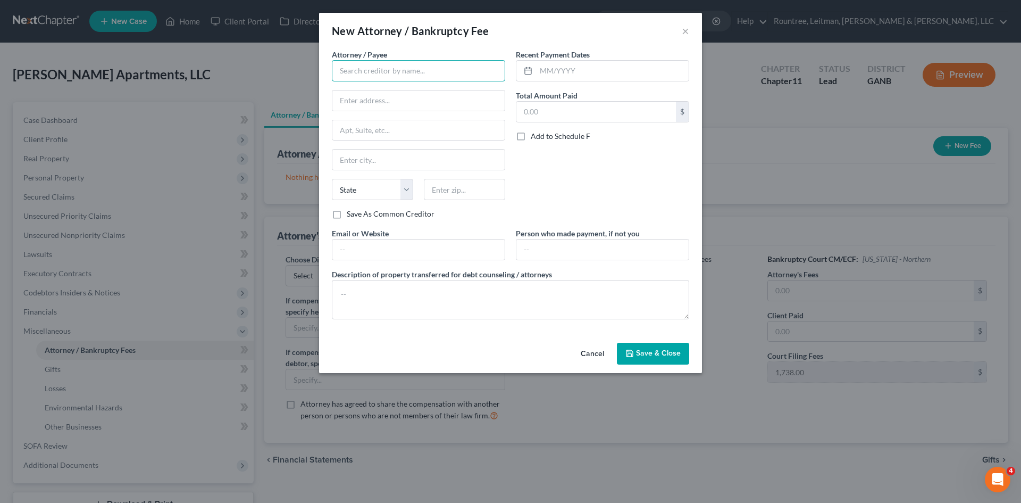
click at [409, 75] on input "text" at bounding box center [418, 70] width 173 height 21
type input "[PERSON_NAME] [PERSON_NAME] [PERSON_NAME] [PERSON_NAME]"
type input "[STREET_ADDRESS][PERSON_NAME]"
type input "[GEOGRAPHIC_DATA]"
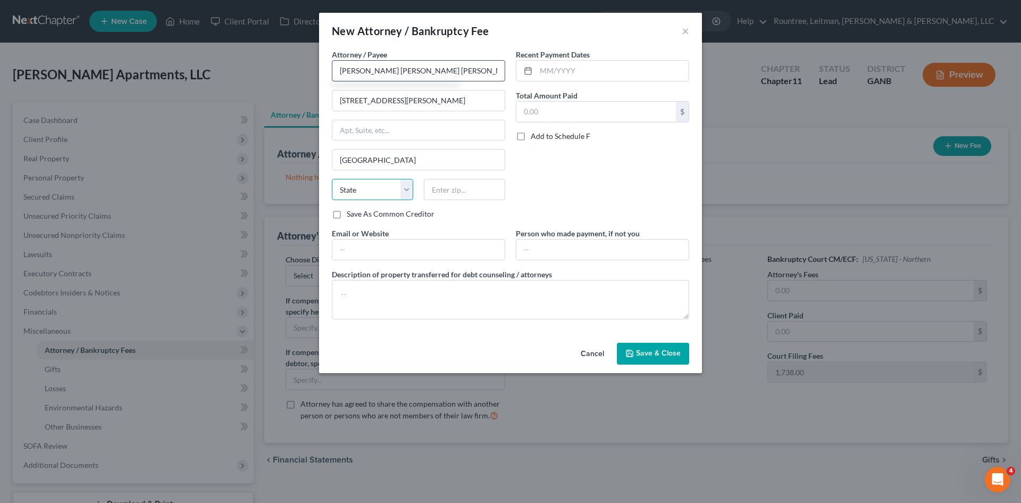
select select "10"
type input "30329"
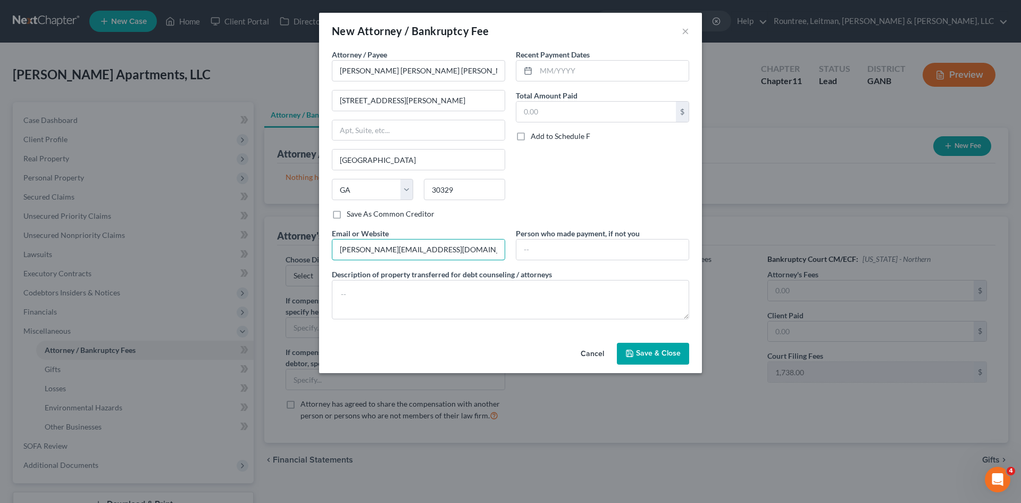
drag, startPoint x: 432, startPoint y: 242, endPoint x: 91, endPoint y: 208, distance: 342.0
click at [91, 208] on div "New Attorney / Bankruptcy Fee × Attorney / [PERSON_NAME] * [PERSON_NAME] [PERSO…" at bounding box center [510, 251] width 1021 height 503
type input "[DOMAIN_NAME]"
click at [617, 66] on input "text" at bounding box center [612, 71] width 153 height 20
type input "08/2025"
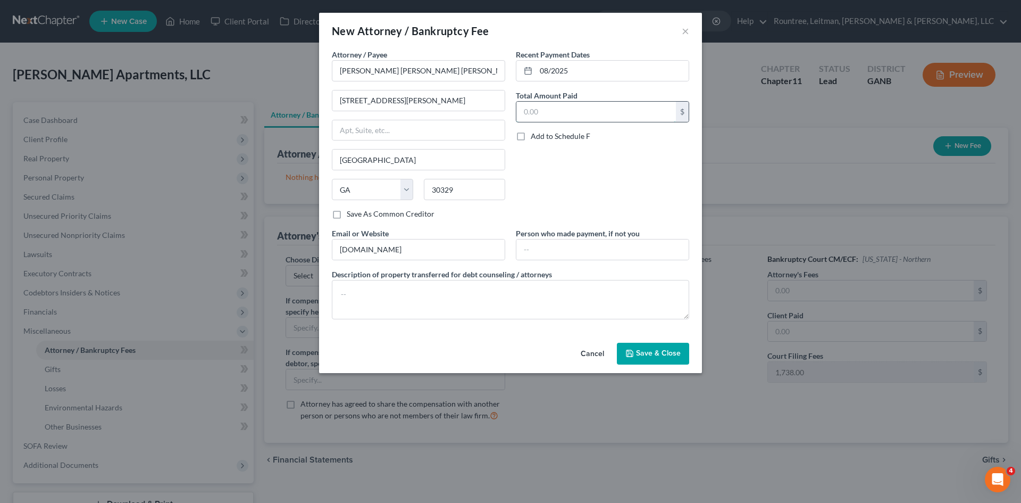
click at [605, 114] on input "text" at bounding box center [596, 112] width 160 height 20
type input "30,000"
click at [468, 297] on textarea at bounding box center [510, 299] width 357 height 39
type textarea "S"
type textarea "[MEDICAL_DATA] and filing fee"
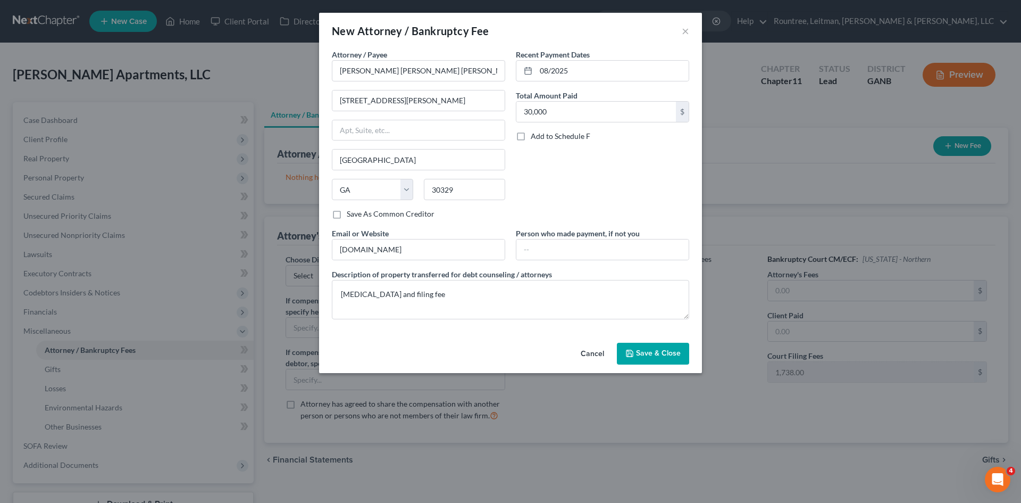
click at [655, 349] on span "Save & Close" at bounding box center [658, 353] width 45 height 9
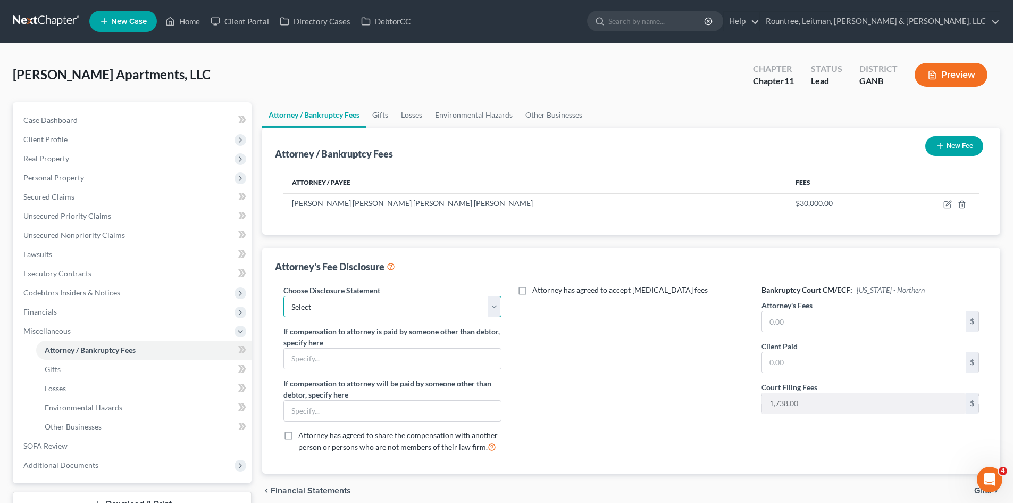
drag, startPoint x: 492, startPoint y: 307, endPoint x: 476, endPoint y: 315, distance: 18.1
click at [492, 307] on select "Select Star Chain Chapter 13 - Hourly Chapter 11 Chapter 13 Disclosure Statemen…" at bounding box center [392, 306] width 218 height 21
select select "2"
click at [283, 296] on select "Select Star Chain Chapter 13 - Hourly Chapter 11 Chapter 13 Disclosure Statemen…" at bounding box center [392, 306] width 218 height 21
click at [546, 373] on div "Attorney has agreed to accept [MEDICAL_DATA] fees" at bounding box center [631, 373] width 239 height 176
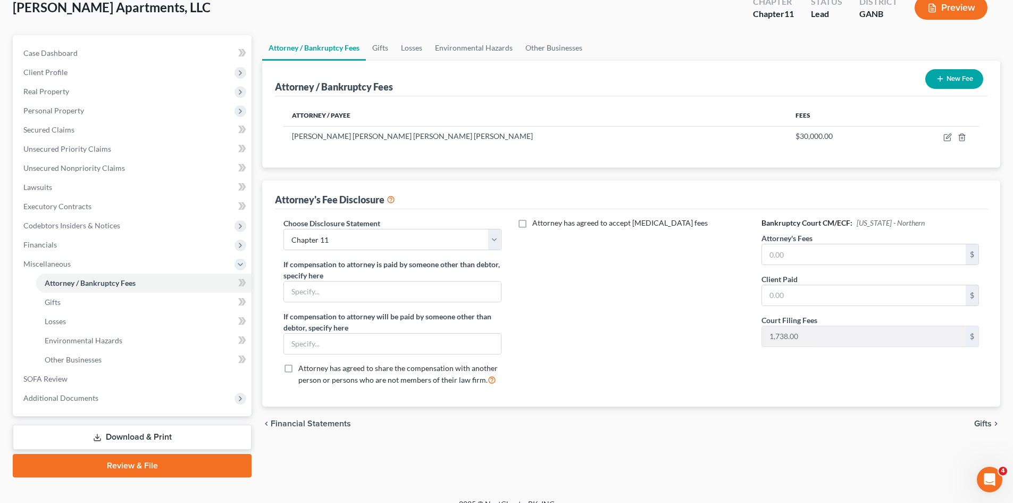
scroll to position [82, 0]
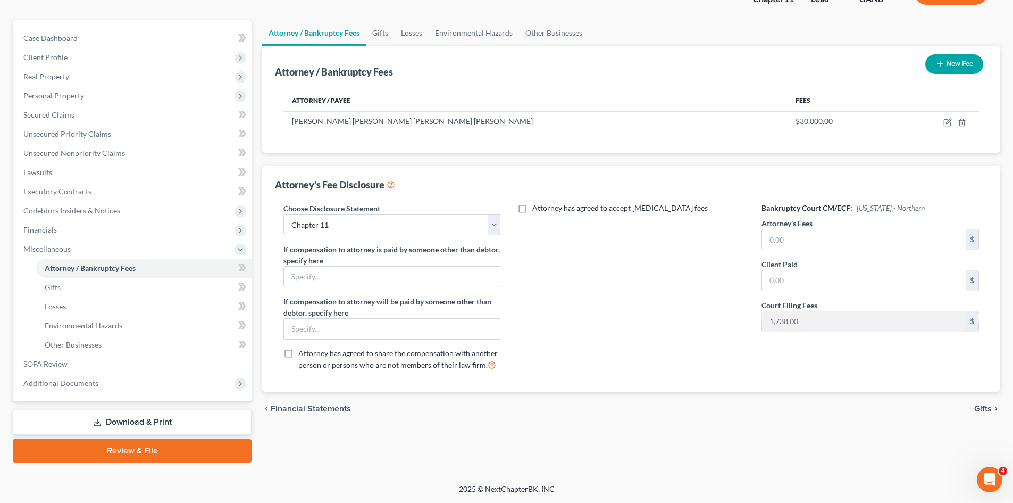
click at [532, 207] on label "Attorney has agreed to accept [MEDICAL_DATA] fees" at bounding box center [619, 208] width 175 height 11
click at [537, 207] on input "Attorney has agreed to accept [MEDICAL_DATA] fees" at bounding box center [540, 206] width 7 height 7
checkbox input "true"
click at [564, 237] on input "text" at bounding box center [625, 232] width 204 height 20
type input "30,000"
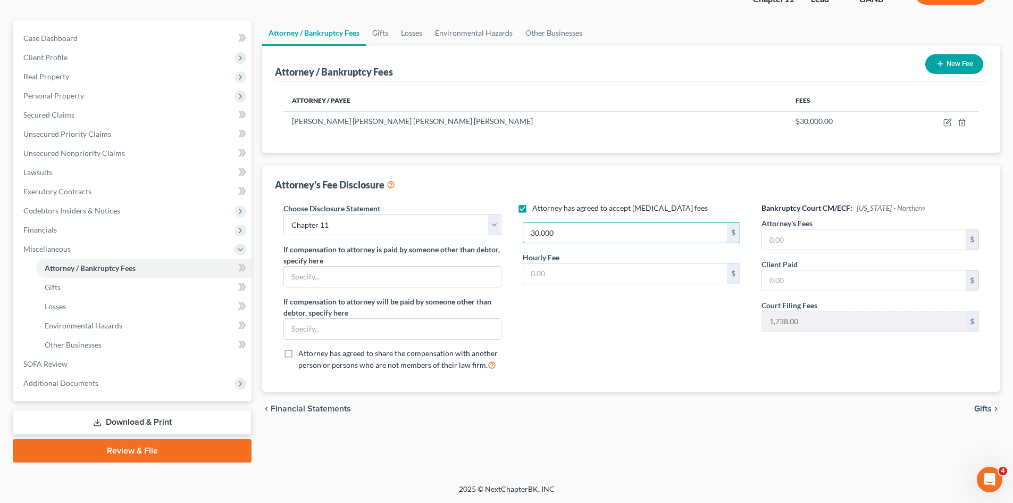
click at [568, 260] on div "Hourly Fee $" at bounding box center [631, 268] width 228 height 32
click at [568, 264] on input "text" at bounding box center [625, 273] width 204 height 20
type input "595.00"
click at [983, 407] on span "Gifts" at bounding box center [983, 408] width 18 height 9
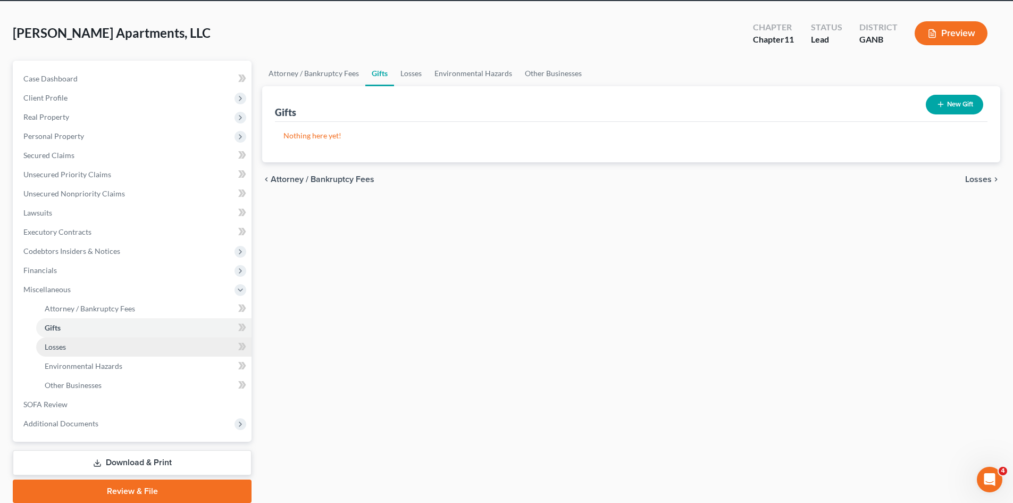
scroll to position [82, 0]
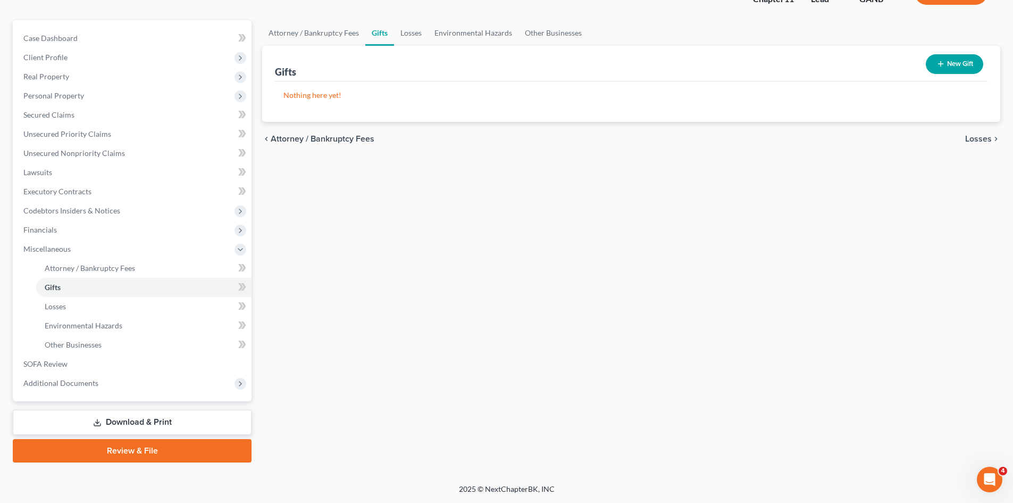
click at [128, 449] on link "Review & File" at bounding box center [132, 450] width 239 height 23
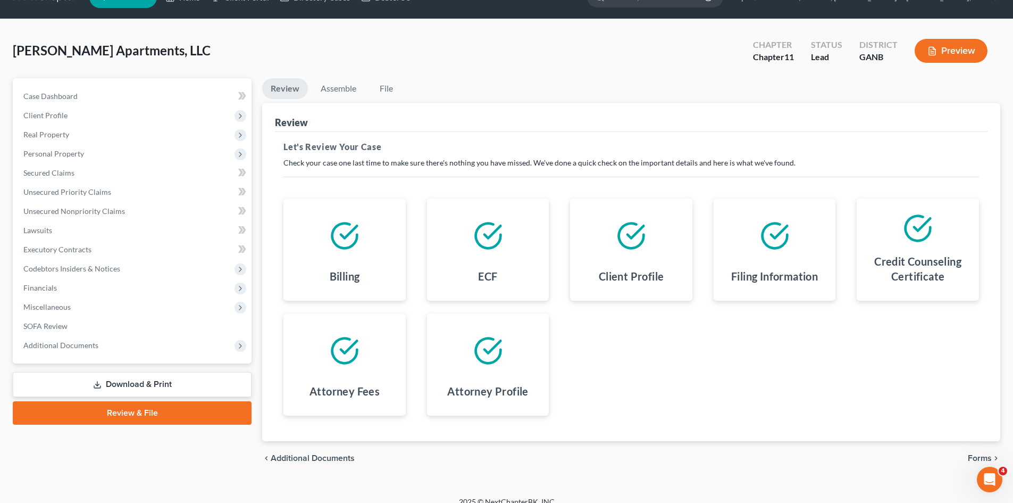
scroll to position [37, 0]
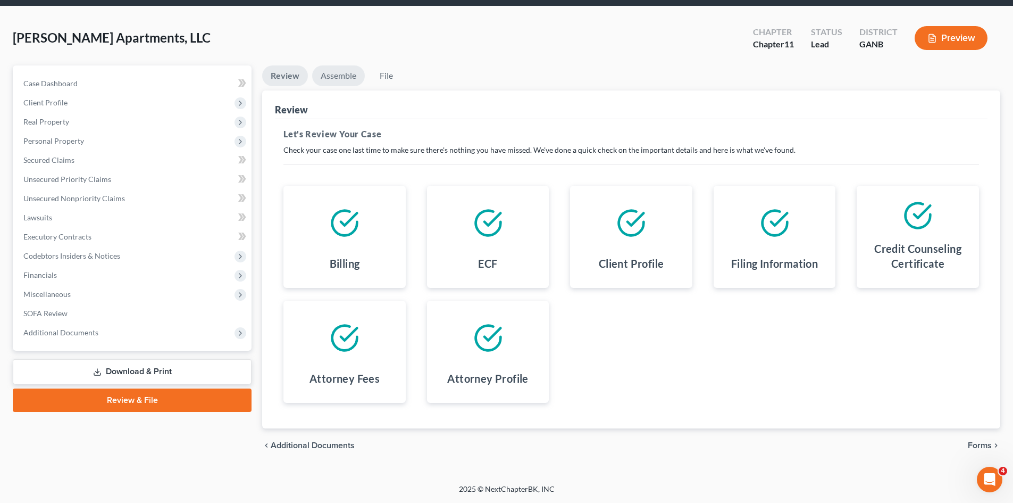
click at [333, 72] on link "Assemble" at bounding box center [338, 75] width 53 height 21
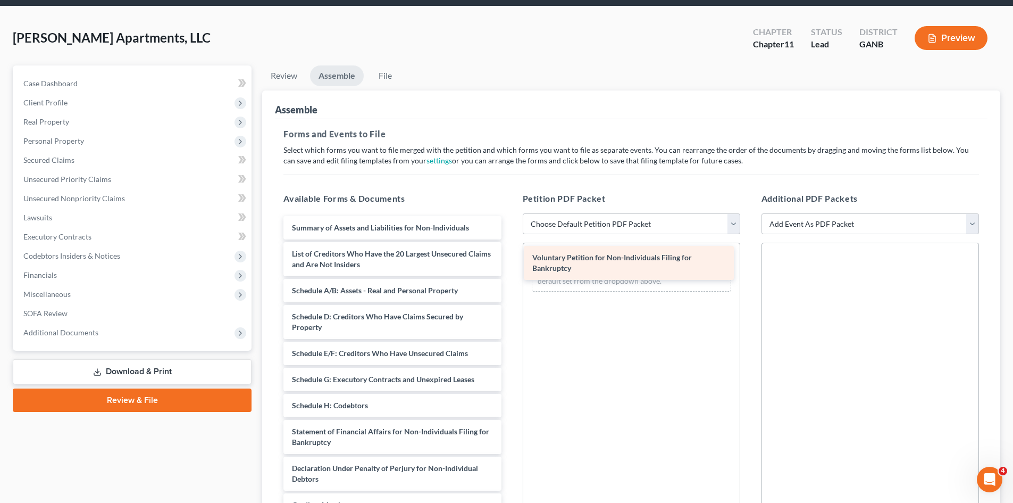
drag, startPoint x: 390, startPoint y: 229, endPoint x: 635, endPoint y: 257, distance: 246.2
click at [509, 257] on div "Voluntary Petition for Non-Individuals Filing for Bankruptcy Voluntary Petition…" at bounding box center [392, 431] width 235 height 431
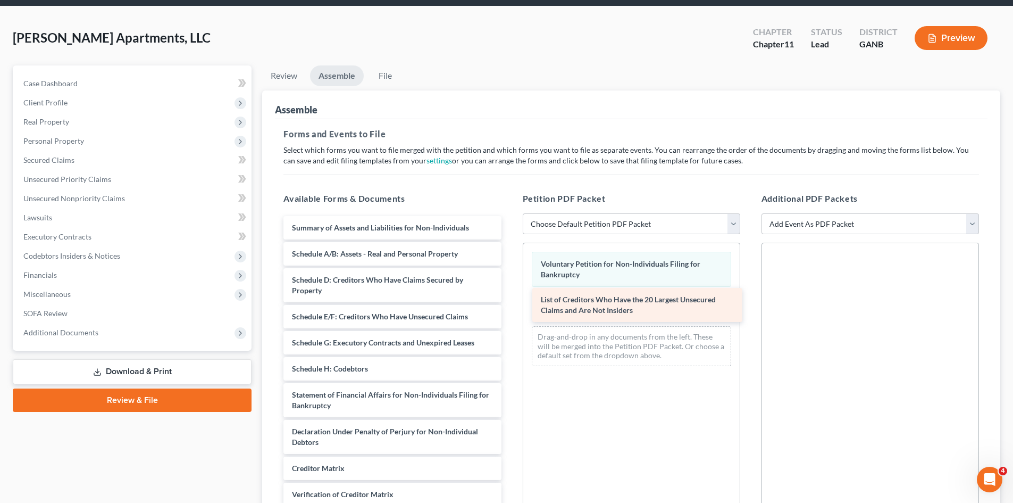
drag, startPoint x: 395, startPoint y: 254, endPoint x: 641, endPoint y: 300, distance: 249.9
click at [509, 300] on div "List of Creditors Who Have the 20 Largest Unsecured Claims and Are Not Insiders…" at bounding box center [392, 413] width 235 height 394
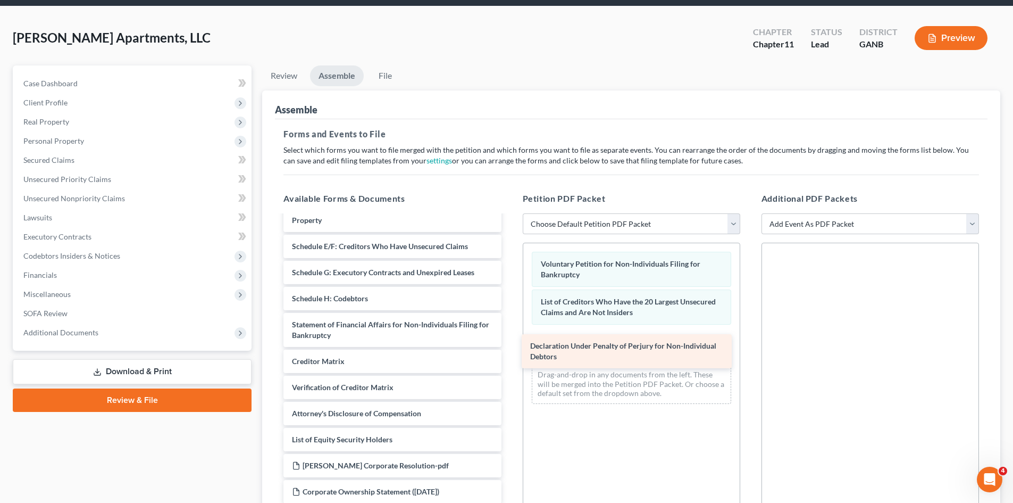
scroll to position [70, 0]
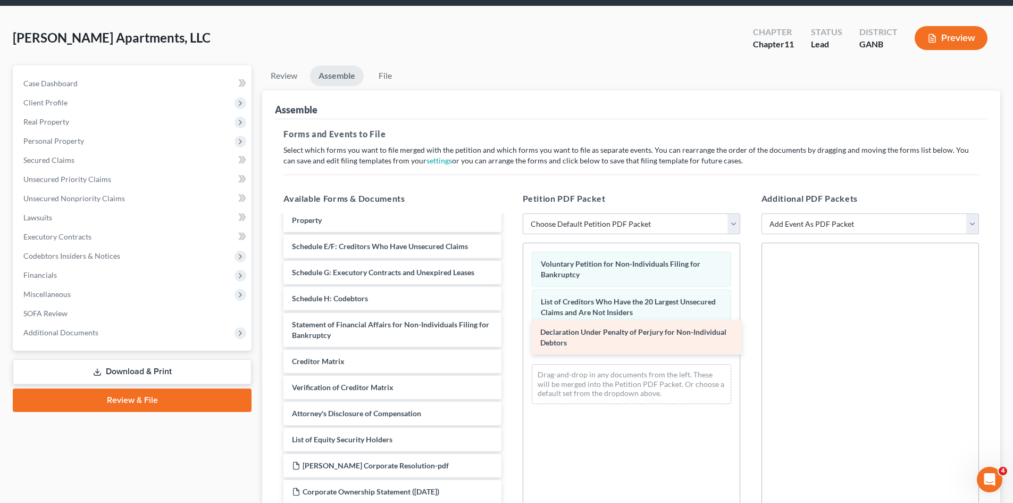
drag, startPoint x: 379, startPoint y: 330, endPoint x: 618, endPoint y: 337, distance: 239.4
click at [509, 337] on div "Declaration Under Penalty of Perjury for Non-Individual Debtors Summary of Asse…" at bounding box center [392, 324] width 235 height 357
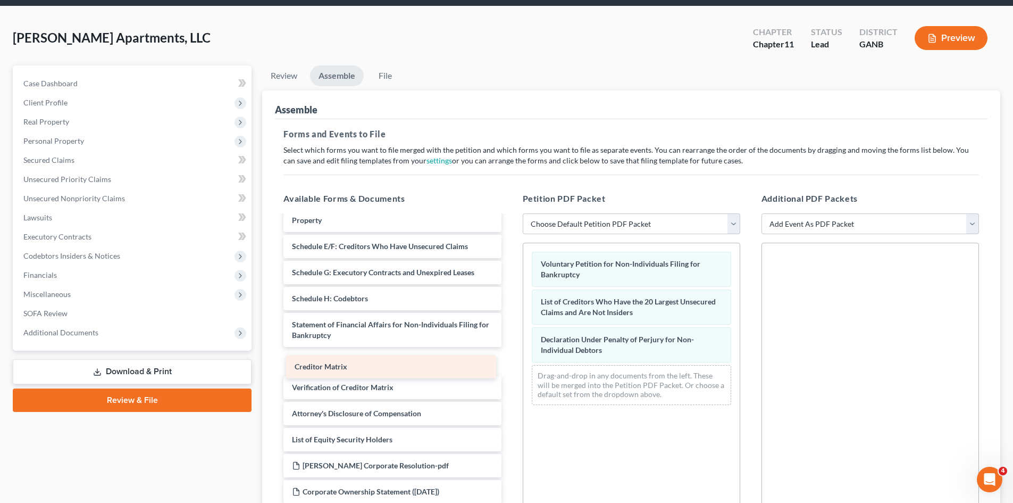
scroll to position [44, 0]
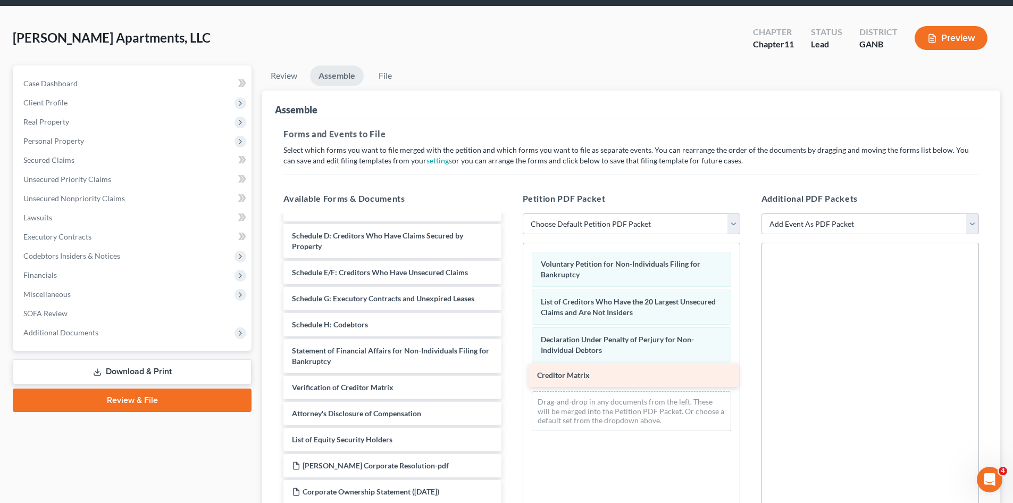
drag, startPoint x: 336, startPoint y: 358, endPoint x: 581, endPoint y: 372, distance: 245.5
click at [509, 372] on div "Creditor Matrix Summary of Assets and Liabilities for Non-Individuals Schedule …" at bounding box center [392, 337] width 235 height 331
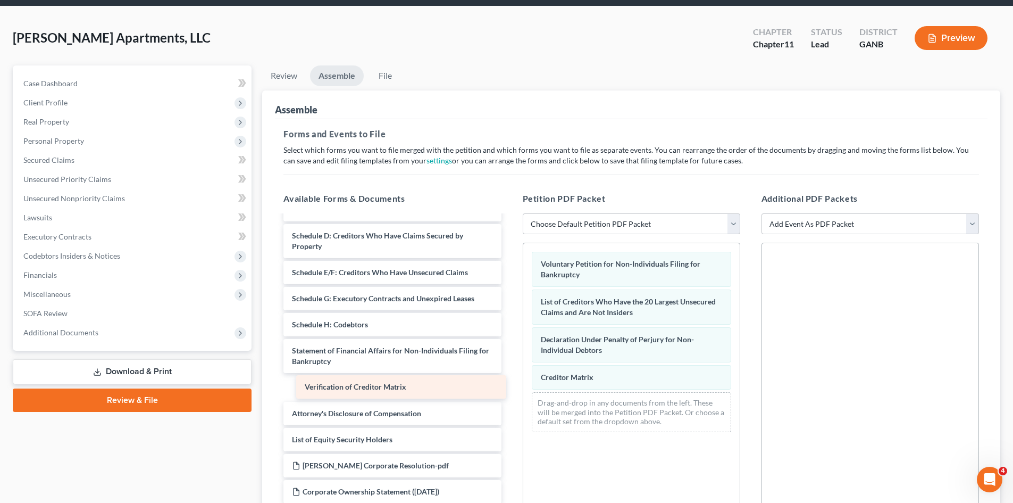
scroll to position [18, 0]
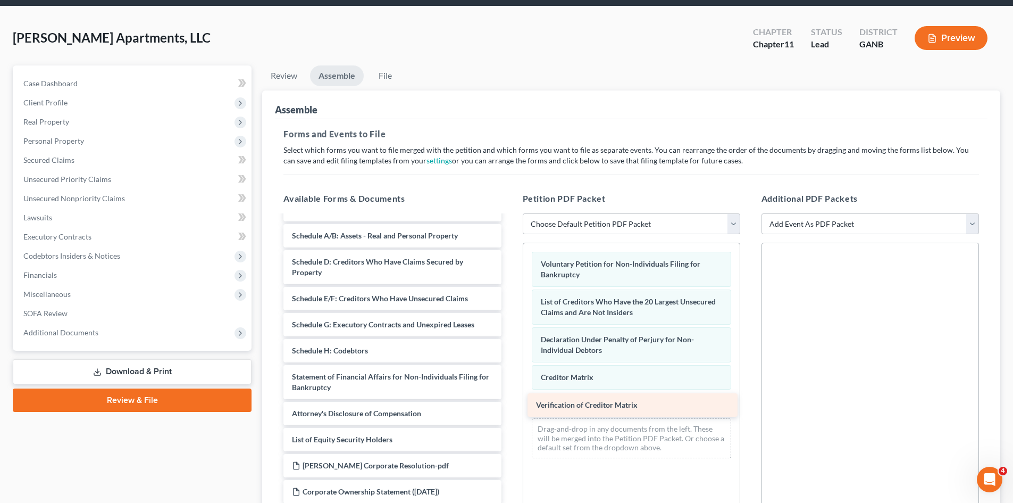
drag, startPoint x: 343, startPoint y: 390, endPoint x: 589, endPoint y: 408, distance: 246.8
click at [509, 408] on div "Verification of Creditor Matrix Summary of Assets and Liabilities for Non-Indiv…" at bounding box center [392, 350] width 235 height 305
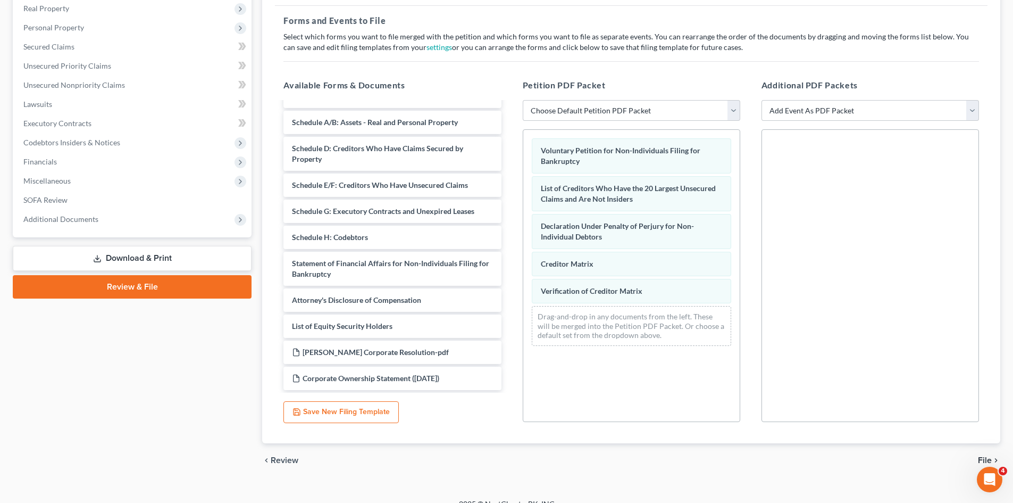
scroll to position [165, 0]
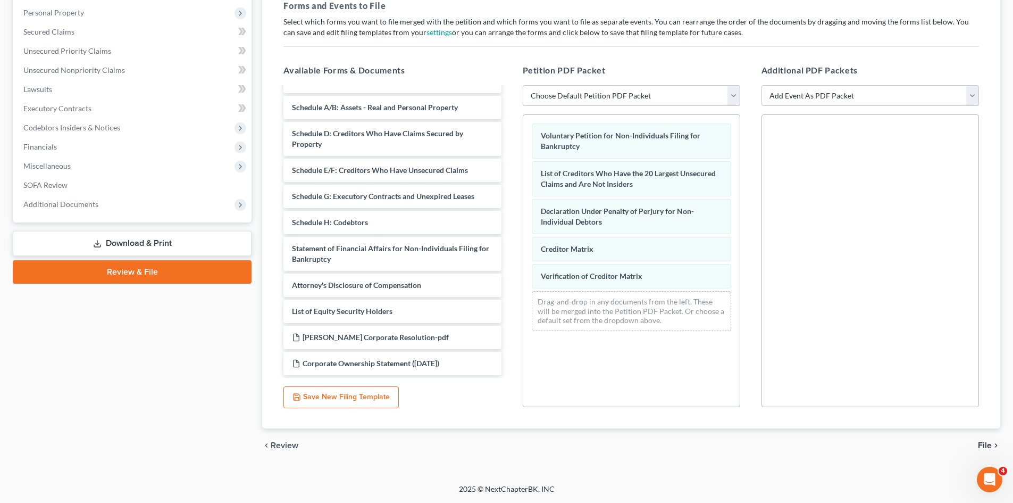
click at [973, 95] on select "Add Event As PDF Packet 02-Application to Pay Filing Fee in Installments Amende…" at bounding box center [871, 95] width 218 height 21
select select "8"
click at [762, 85] on select "Add Event As PDF Packet 02-Application to Pay Filing Fee in Installments Amende…" at bounding box center [871, 95] width 218 height 21
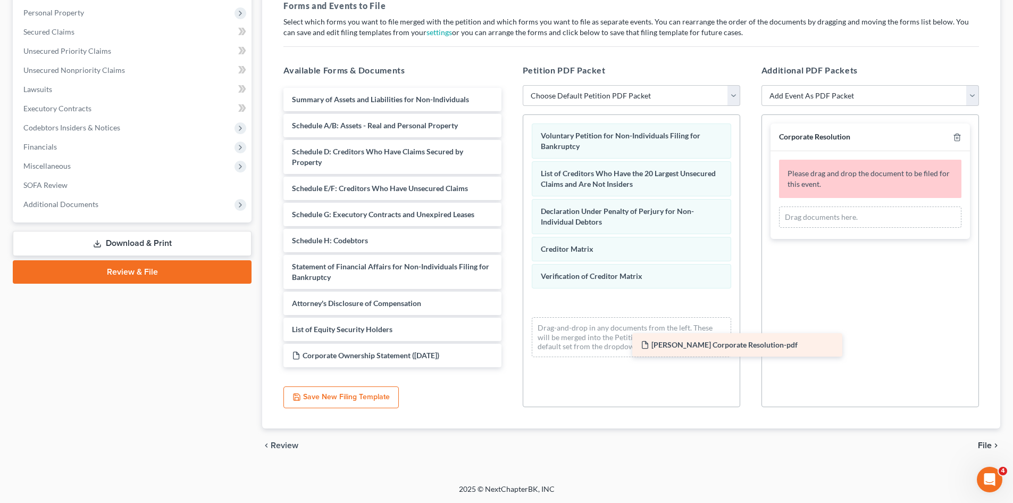
scroll to position [0, 0]
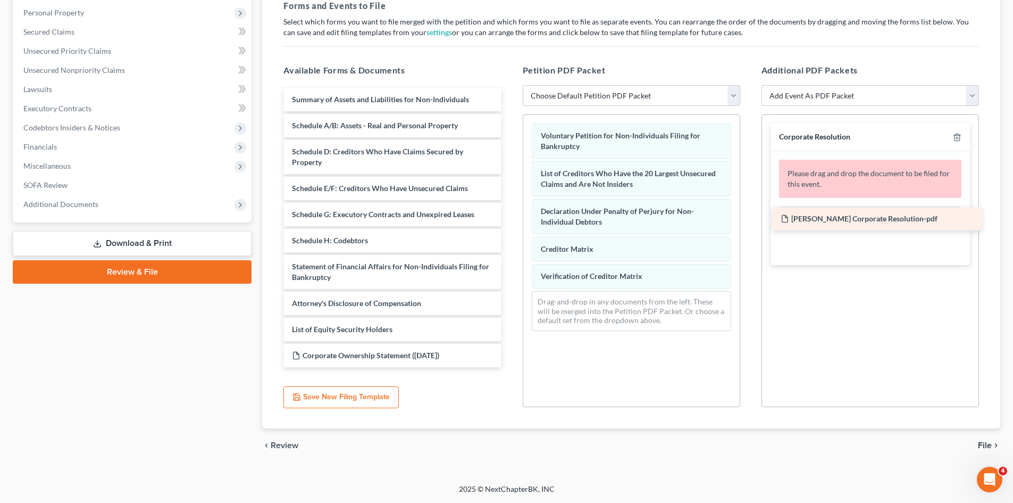
drag, startPoint x: 349, startPoint y: 334, endPoint x: 838, endPoint y: 215, distance: 502.9
click at [509, 215] on div "[PERSON_NAME] Corporate Resolution-pdf Summary of Assets and Liabilities for No…" at bounding box center [392, 227] width 235 height 279
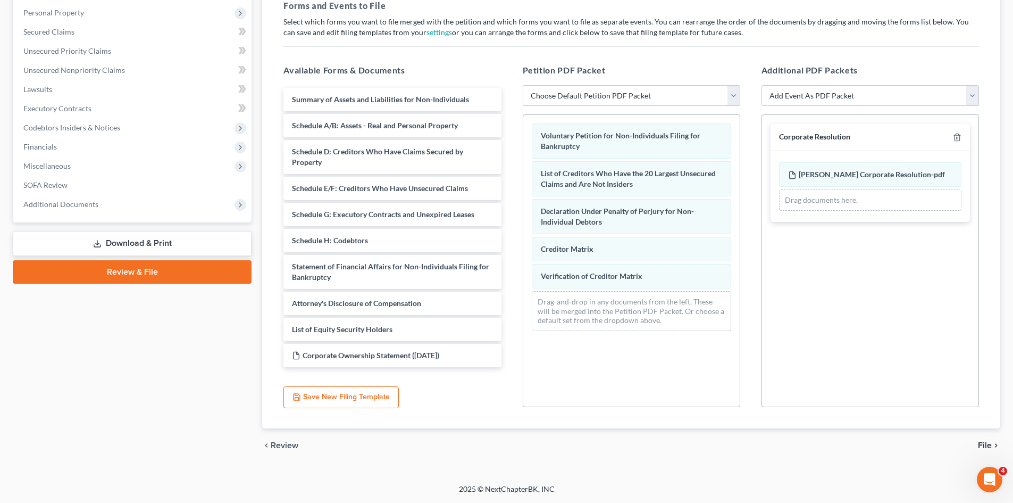
click at [969, 96] on select "Add Event As PDF Packet 02-Application to Pay Filing Fee in Installments Amende…" at bounding box center [871, 95] width 218 height 21
select select "7"
click at [762, 85] on select "Add Event As PDF Packet 02-Application to Pay Filing Fee in Installments Amende…" at bounding box center [871, 95] width 218 height 21
select select
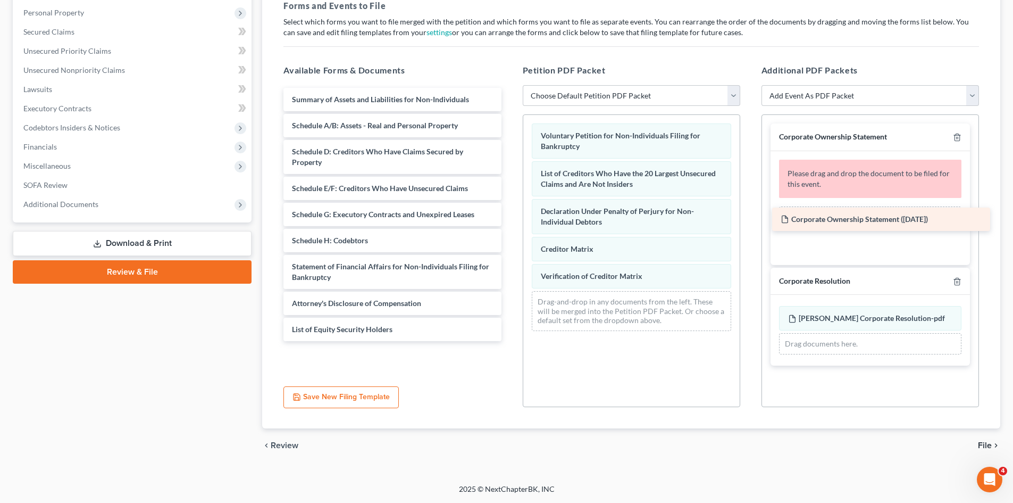
drag, startPoint x: 362, startPoint y: 352, endPoint x: 851, endPoint y: 215, distance: 507.3
click at [509, 215] on div "Corporate Ownership Statement ([DATE]) Summary of Assets and Liabilities for No…" at bounding box center [392, 214] width 235 height 253
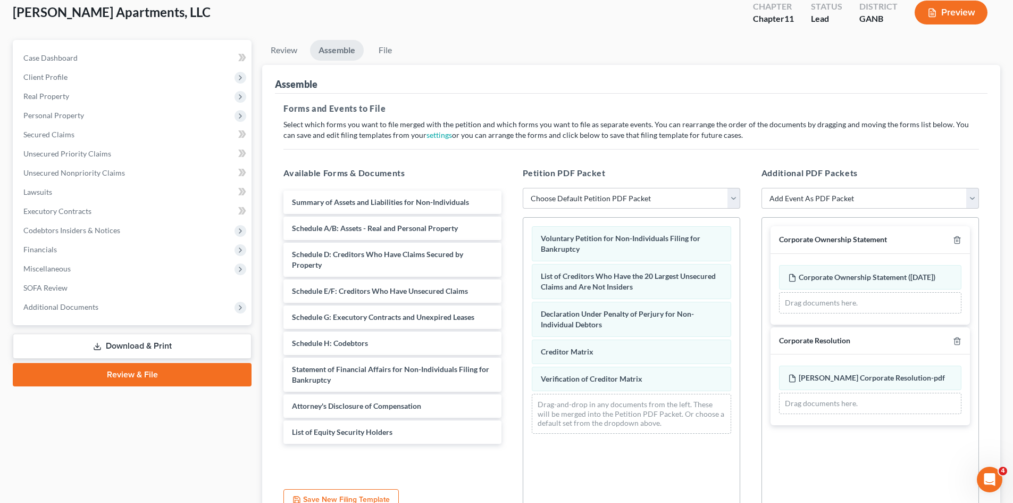
scroll to position [165, 0]
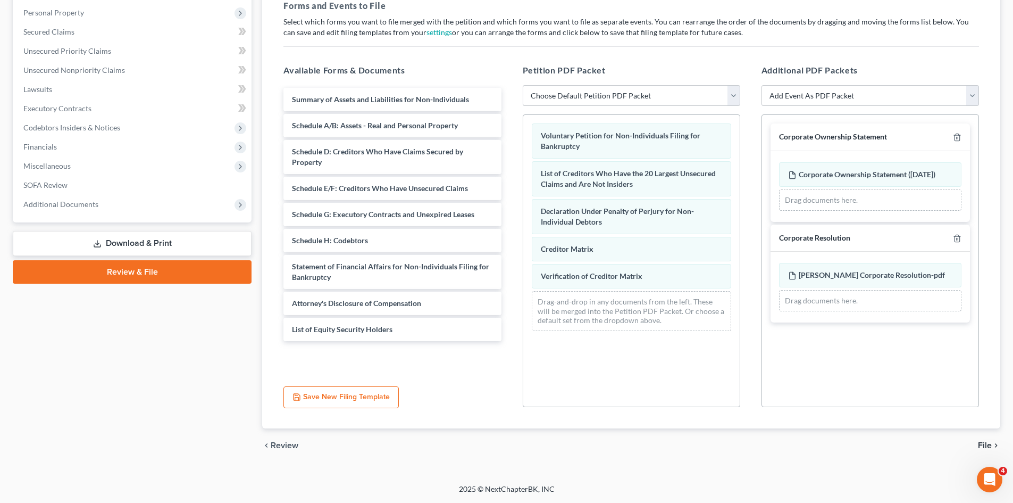
click at [985, 445] on span "File" at bounding box center [985, 445] width 14 height 9
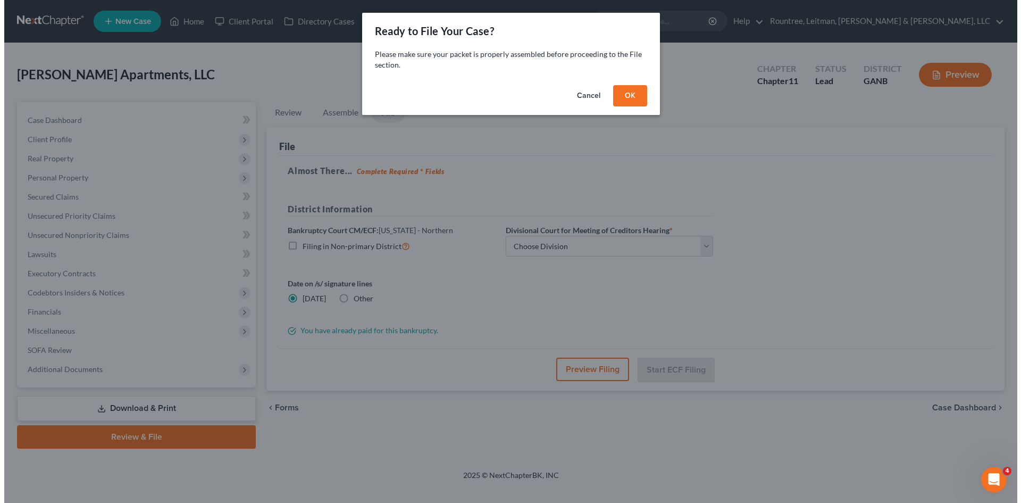
scroll to position [0, 0]
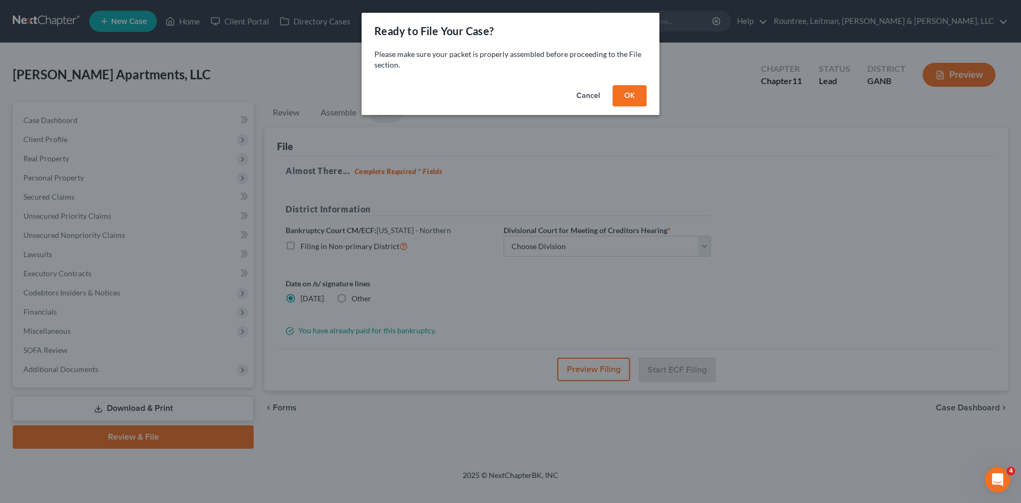
click at [628, 95] on button "OK" at bounding box center [630, 95] width 34 height 21
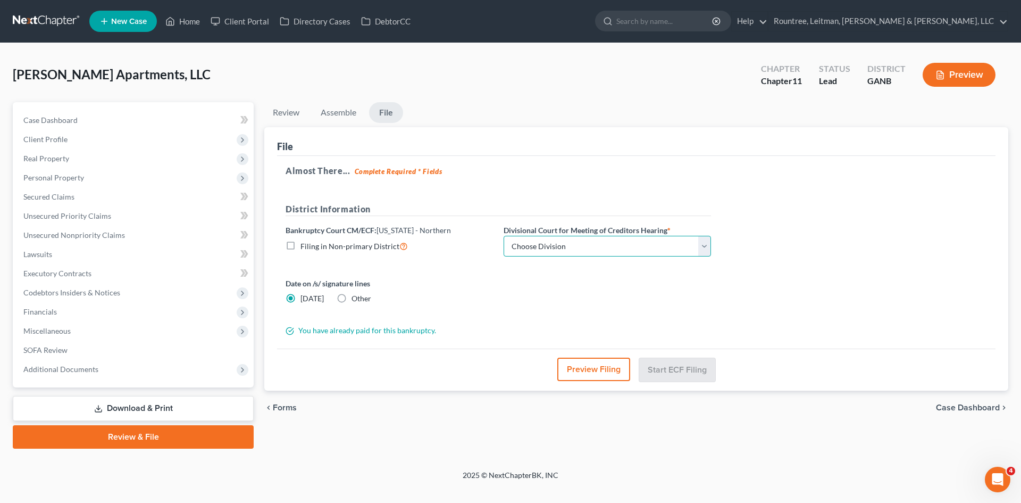
click at [702, 242] on select "Choose Division [GEOGRAPHIC_DATA] [GEOGRAPHIC_DATA] [GEOGRAPHIC_DATA] [GEOGRAPH…" at bounding box center [607, 246] width 207 height 21
select select "0"
click at [504, 236] on select "Choose Division [GEOGRAPHIC_DATA] [GEOGRAPHIC_DATA] [GEOGRAPHIC_DATA] [GEOGRAPH…" at bounding box center [607, 246] width 207 height 21
click at [675, 369] on button "Start ECF Filing" at bounding box center [677, 368] width 76 height 23
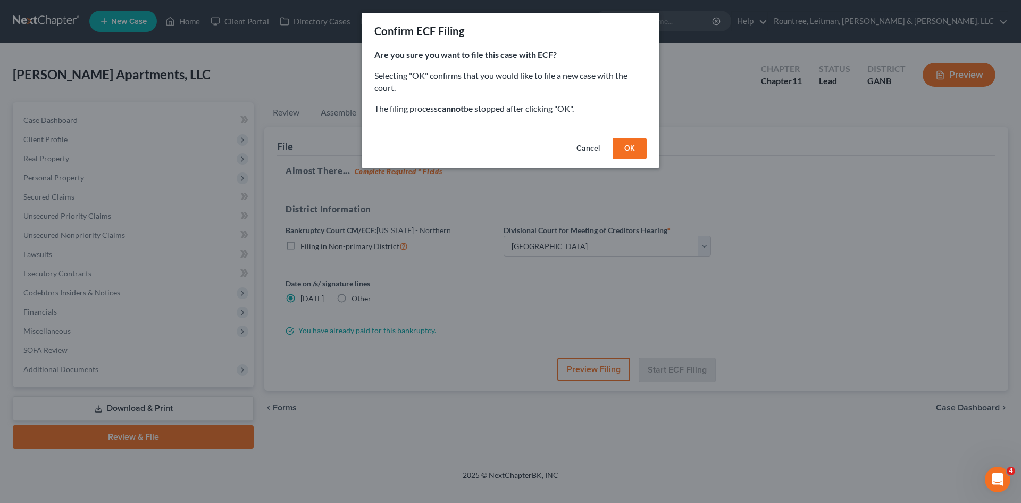
click at [628, 146] on button "OK" at bounding box center [630, 148] width 34 height 21
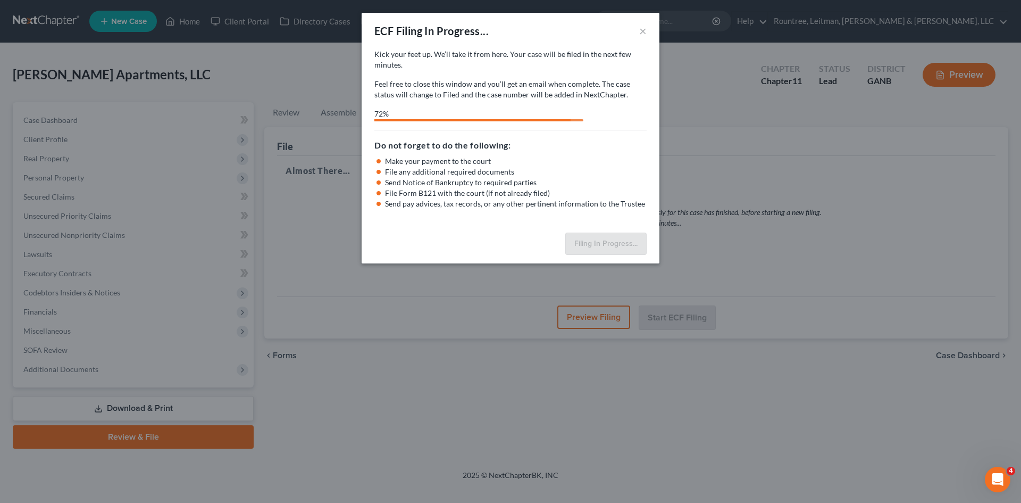
select select "0"
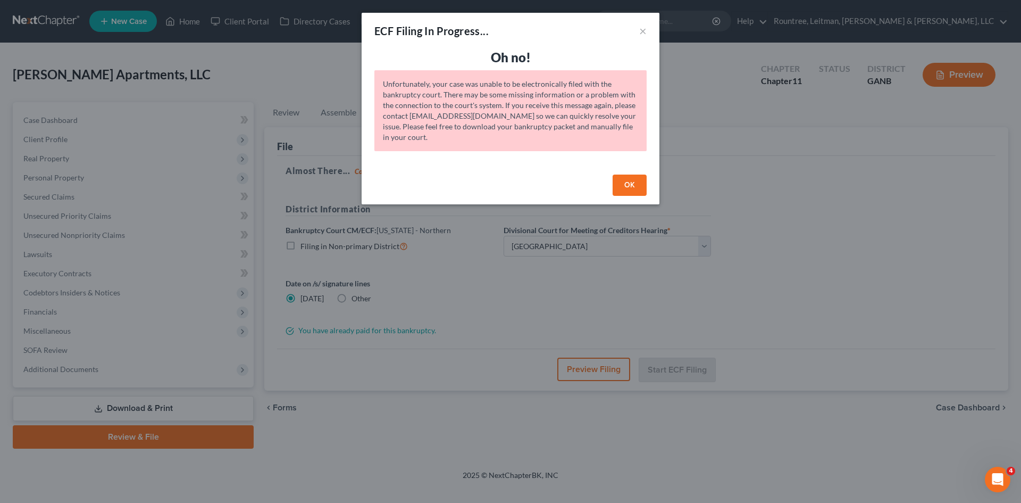
click at [628, 183] on button "OK" at bounding box center [630, 184] width 34 height 21
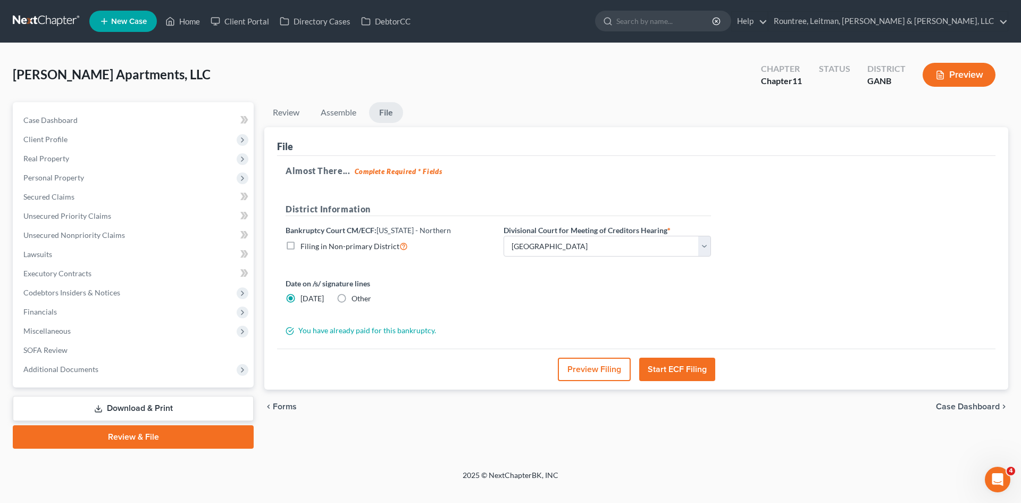
click at [675, 367] on button "Start ECF Filing" at bounding box center [677, 368] width 76 height 23
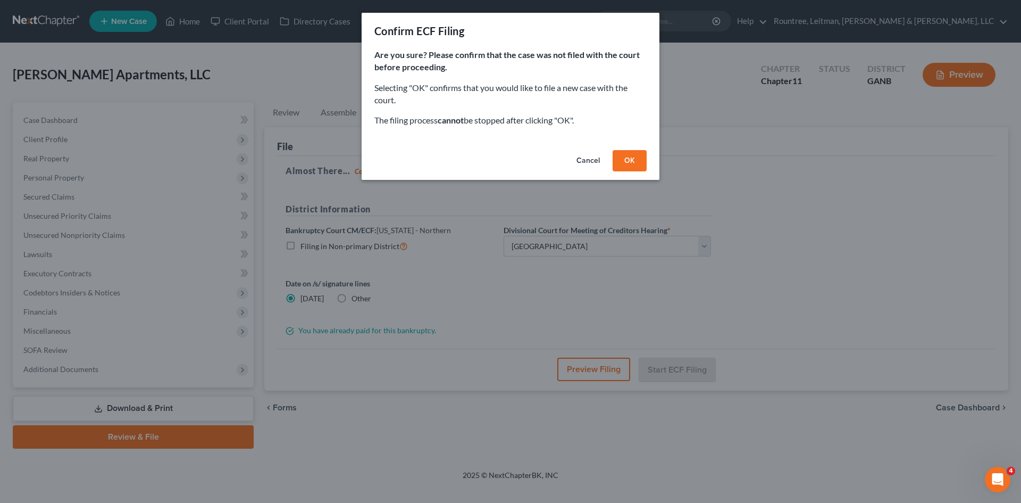
click at [579, 157] on button "Cancel" at bounding box center [588, 160] width 40 height 21
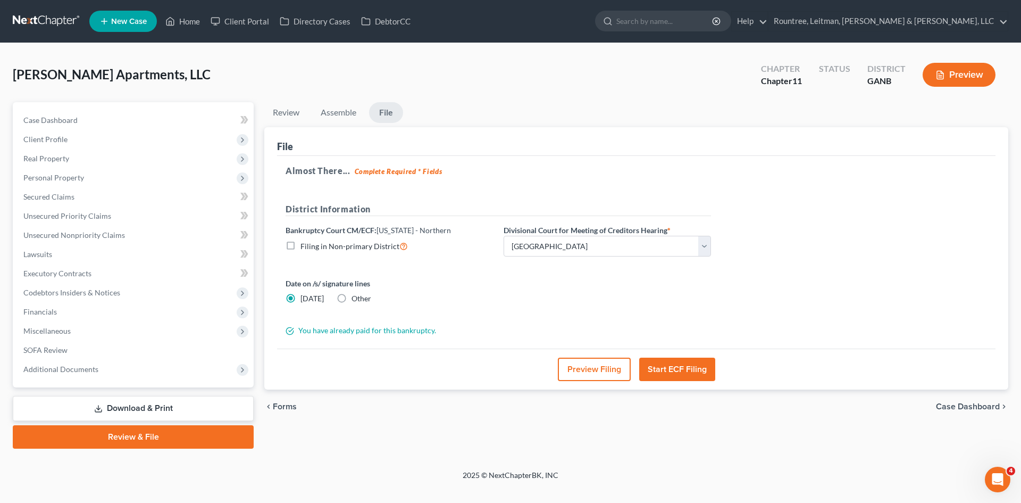
click at [677, 369] on button "Start ECF Filing" at bounding box center [677, 368] width 76 height 23
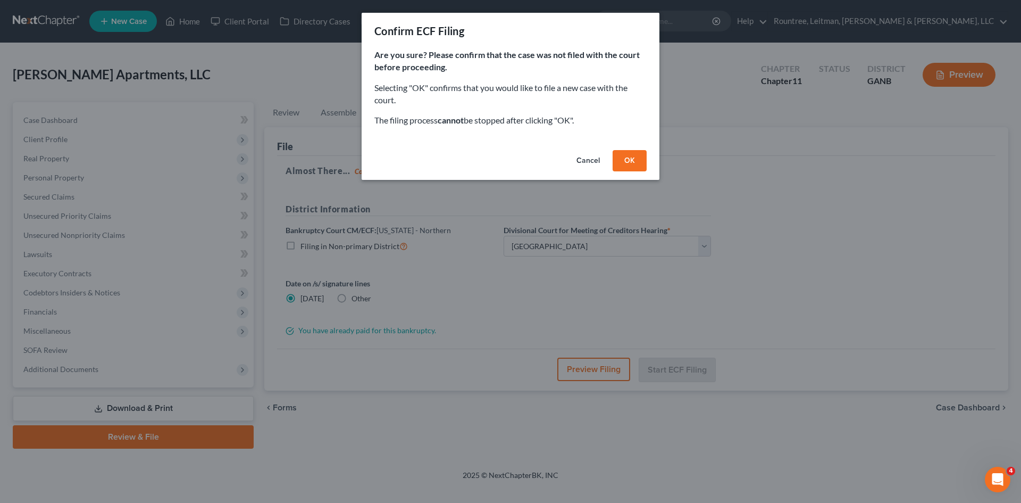
click at [621, 157] on button "OK" at bounding box center [630, 160] width 34 height 21
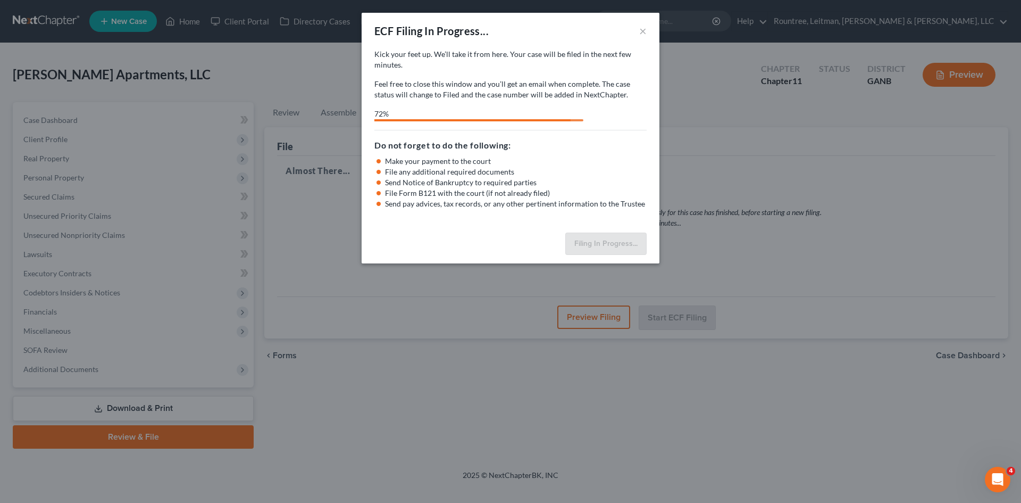
select select "0"
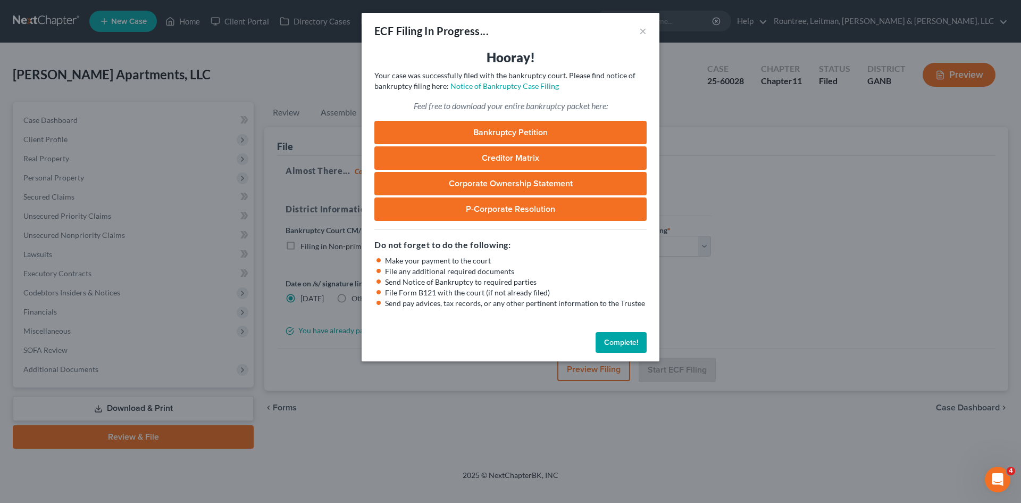
click at [631, 343] on button "Complete!" at bounding box center [621, 342] width 51 height 21
